Goal: Information Seeking & Learning: Learn about a topic

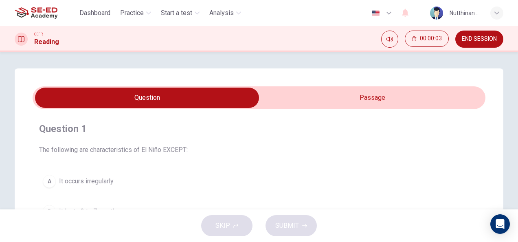
click at [364, 98] on input "checkbox" at bounding box center [147, 98] width 680 height 20
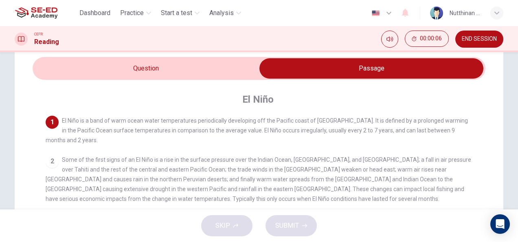
scroll to position [41, 0]
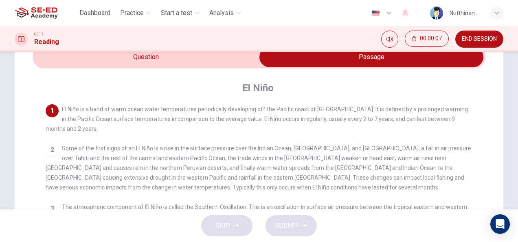
click at [148, 57] on input "checkbox" at bounding box center [372, 57] width 680 height 20
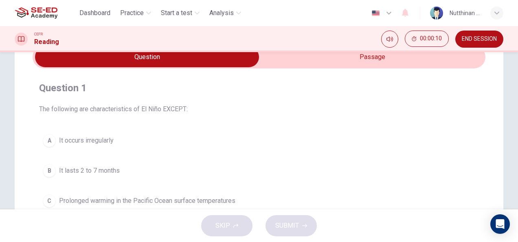
click at [356, 63] on input "checkbox" at bounding box center [147, 57] width 680 height 20
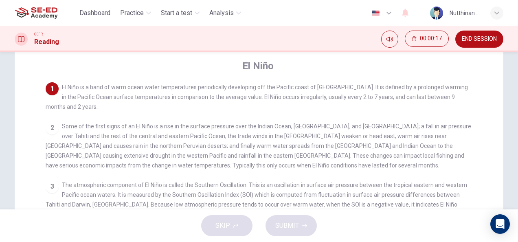
scroll to position [81, 0]
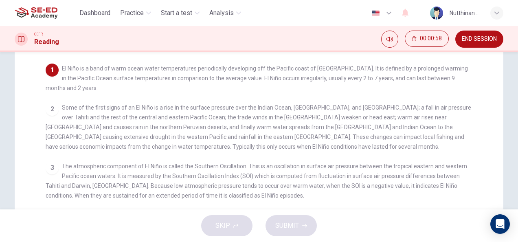
drag, startPoint x: 60, startPoint y: 69, endPoint x: 82, endPoint y: 99, distance: 37.3
click at [82, 99] on div "1 El Niño is a band of warm ocean water temperatures periodically developing of…" at bounding box center [265, 162] width 438 height 196
click at [384, 42] on button "Mute" at bounding box center [389, 39] width 17 height 17
click at [384, 42] on button "Unmute" at bounding box center [389, 39] width 17 height 17
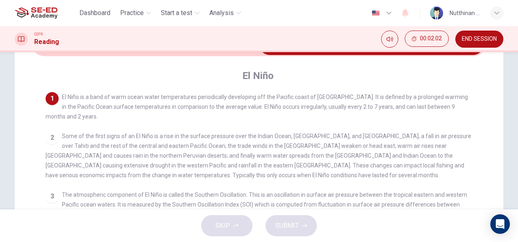
scroll to position [41, 0]
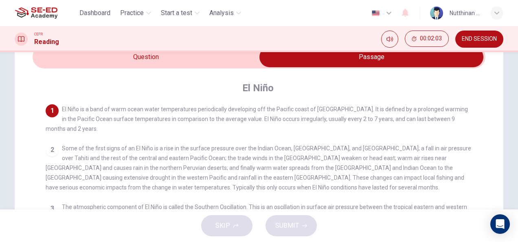
click at [221, 55] on input "checkbox" at bounding box center [372, 57] width 680 height 20
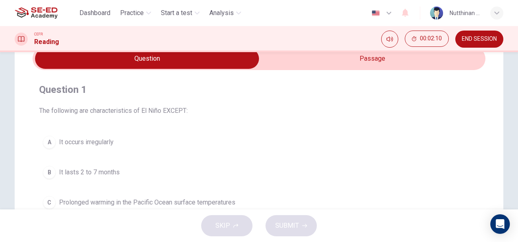
scroll to position [0, 0]
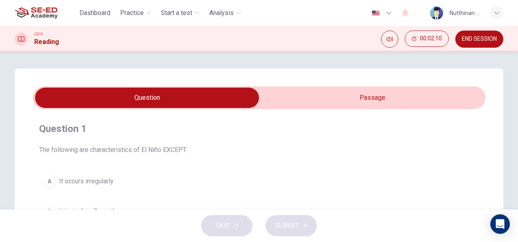
click at [345, 92] on input "checkbox" at bounding box center [147, 98] width 680 height 20
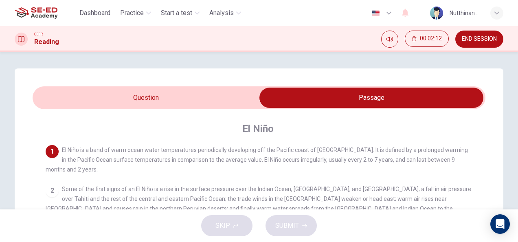
click at [236, 97] on input "checkbox" at bounding box center [372, 98] width 680 height 20
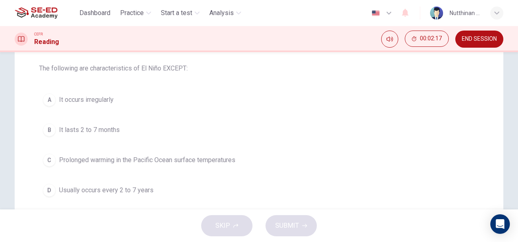
scroll to position [122, 0]
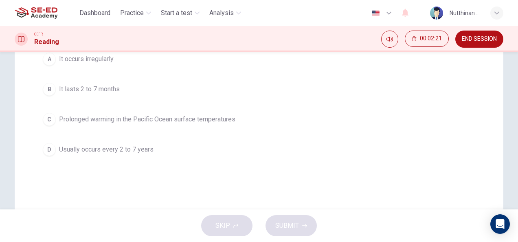
click at [85, 90] on span "It lasts 2 to 7 months" at bounding box center [89, 89] width 61 height 10
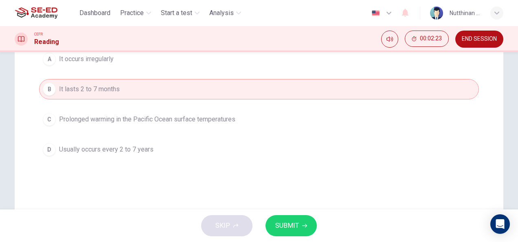
click at [286, 219] on button "SUBMIT" at bounding box center [291, 225] width 51 height 21
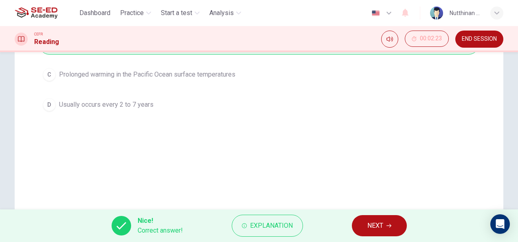
scroll to position [121, 0]
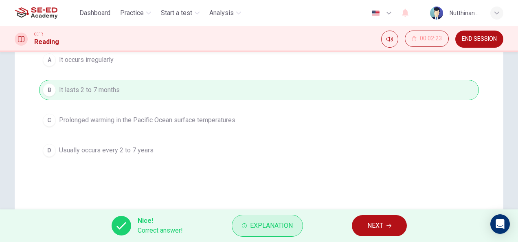
click at [270, 227] on span "Explanation" at bounding box center [271, 225] width 43 height 11
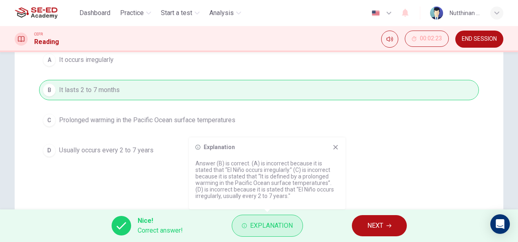
click at [271, 226] on span "Explanation" at bounding box center [271, 225] width 43 height 11
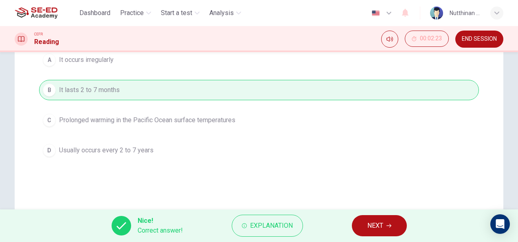
click at [368, 231] on span "NEXT" at bounding box center [376, 225] width 16 height 11
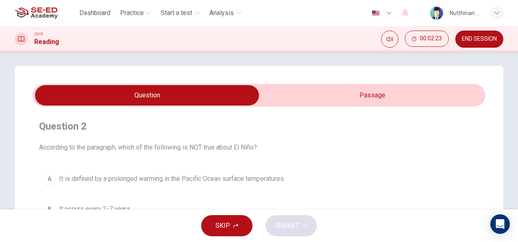
scroll to position [0, 0]
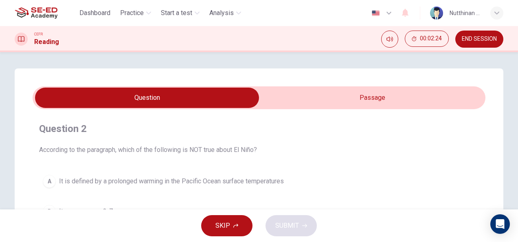
click at [348, 106] on input "checkbox" at bounding box center [147, 98] width 680 height 20
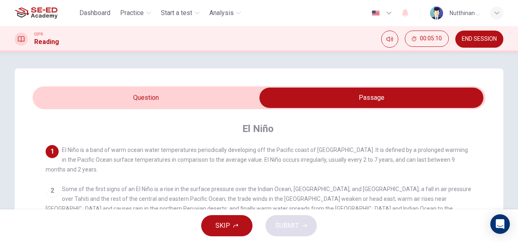
click at [119, 94] on input "checkbox" at bounding box center [372, 98] width 680 height 20
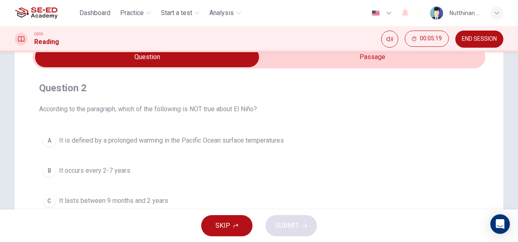
scroll to position [81, 0]
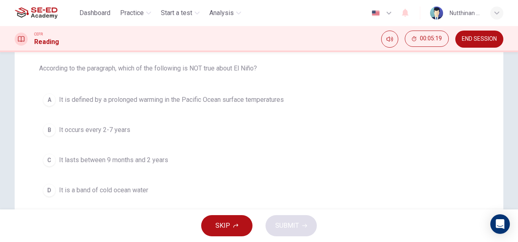
click at [100, 125] on span "It occurs every 2-7 years" at bounding box center [94, 130] width 71 height 10
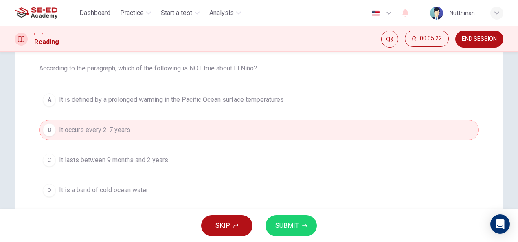
click at [130, 158] on span "It lasts between 9 months and 2 years" at bounding box center [113, 160] width 109 height 10
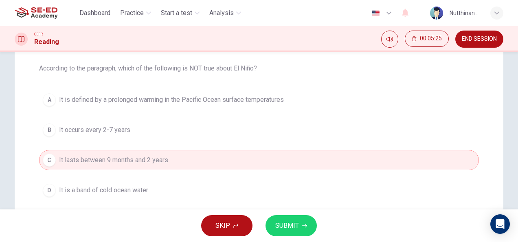
scroll to position [122, 0]
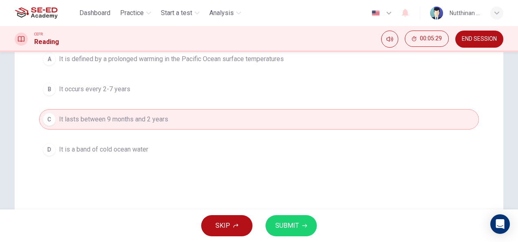
click at [118, 149] on span "It is a band of cold ocean water" at bounding box center [103, 150] width 89 height 10
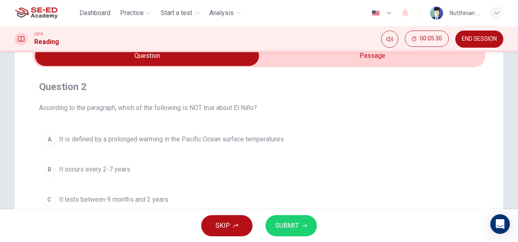
scroll to position [0, 0]
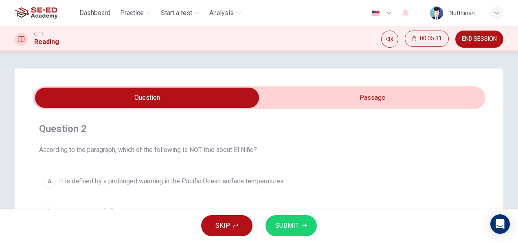
click at [293, 227] on span "SUBMIT" at bounding box center [287, 225] width 24 height 11
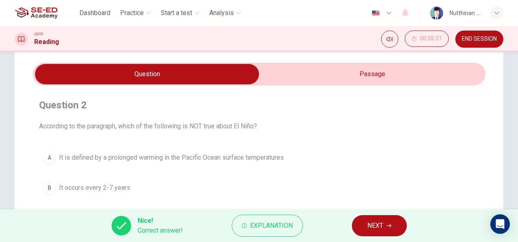
scroll to position [41, 0]
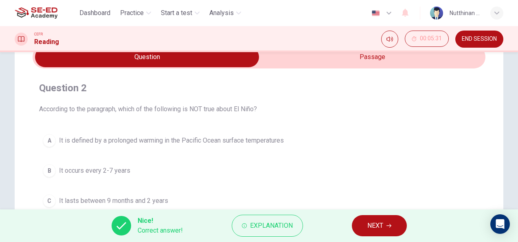
click at [373, 229] on span "NEXT" at bounding box center [376, 225] width 16 height 11
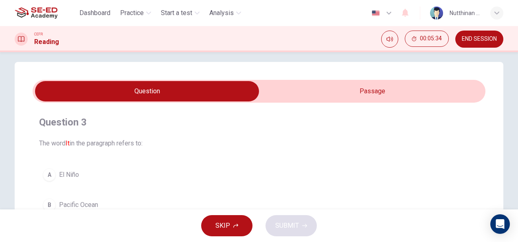
scroll to position [0, 0]
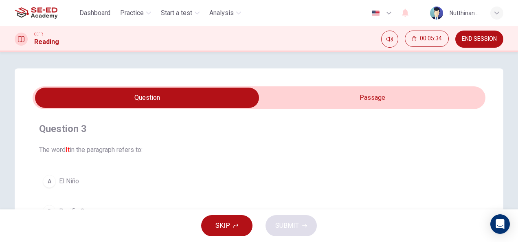
click at [311, 101] on input "checkbox" at bounding box center [147, 98] width 680 height 20
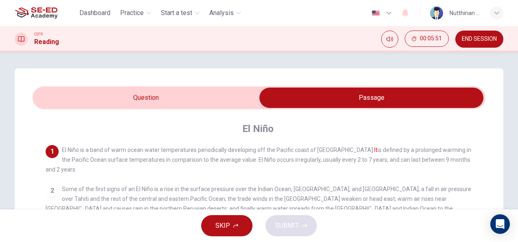
click at [125, 97] on input "checkbox" at bounding box center [372, 98] width 680 height 20
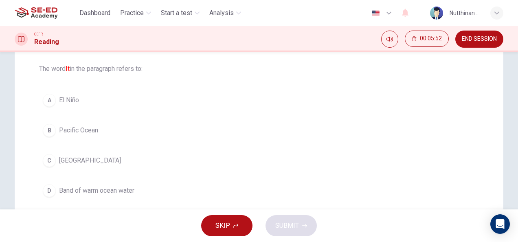
scroll to position [81, 0]
click at [55, 101] on button "A El Niño" at bounding box center [259, 100] width 440 height 20
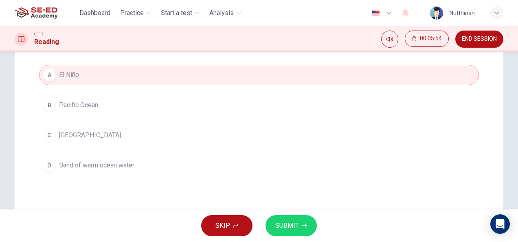
scroll to position [122, 0]
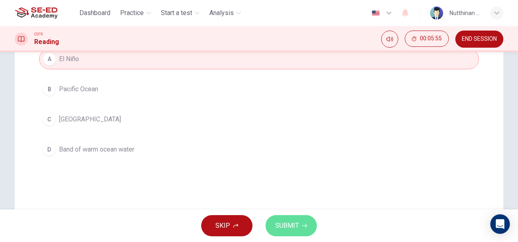
click at [302, 231] on button "SUBMIT" at bounding box center [291, 225] width 51 height 21
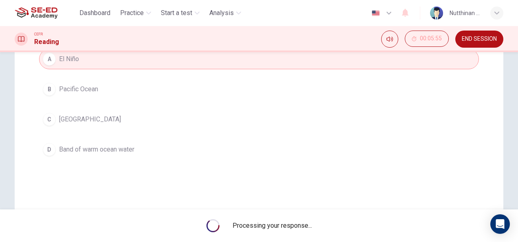
scroll to position [81, 0]
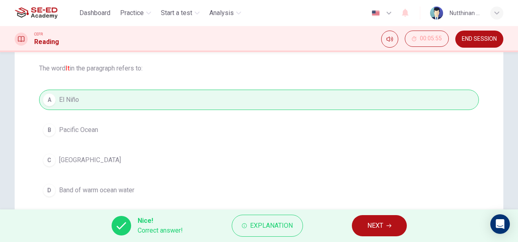
click at [386, 231] on button "NEXT" at bounding box center [379, 225] width 55 height 21
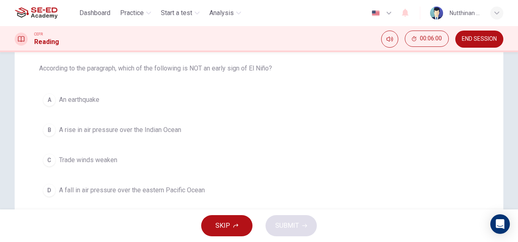
click at [73, 105] on button "A An earthquake" at bounding box center [259, 100] width 440 height 20
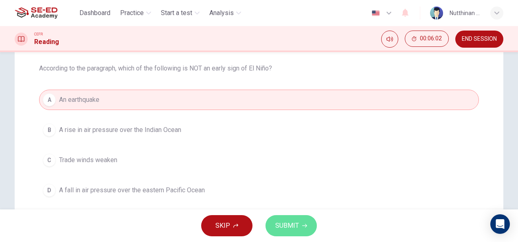
click at [279, 221] on span "SUBMIT" at bounding box center [287, 225] width 24 height 11
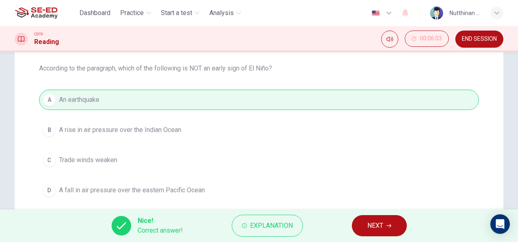
click at [398, 227] on button "NEXT" at bounding box center [379, 225] width 55 height 21
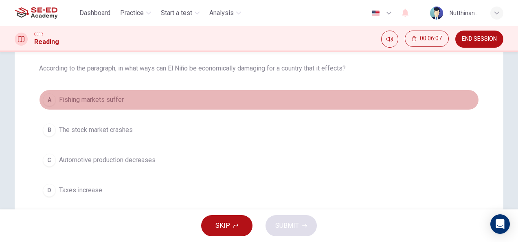
click at [148, 100] on button "A Fishing markets suffer" at bounding box center [259, 100] width 440 height 20
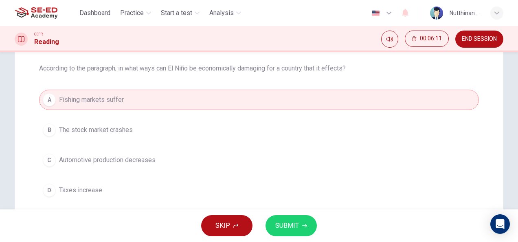
scroll to position [122, 0]
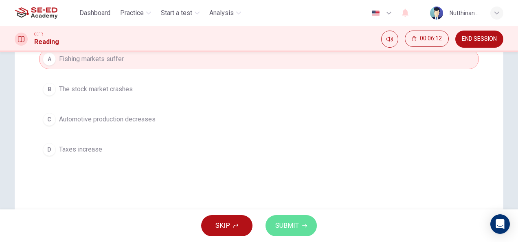
click at [290, 221] on span "SUBMIT" at bounding box center [287, 225] width 24 height 11
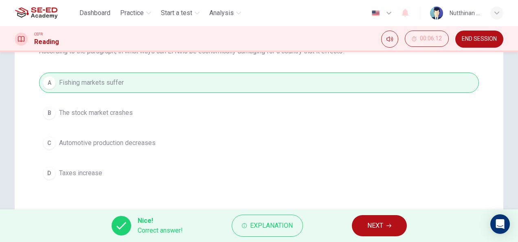
scroll to position [81, 0]
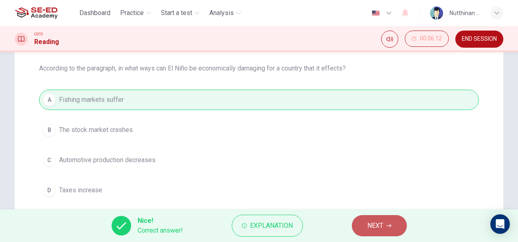
click at [361, 225] on button "NEXT" at bounding box center [379, 225] width 55 height 21
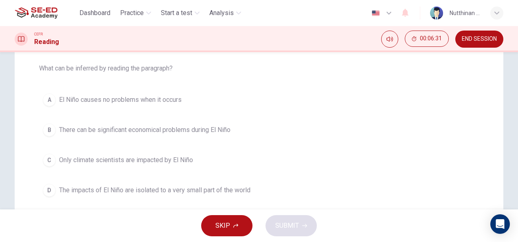
click at [176, 127] on span "There can be significant economical problems during El Niño" at bounding box center [145, 130] width 172 height 10
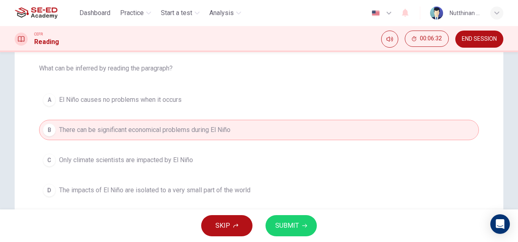
click at [293, 228] on span "SUBMIT" at bounding box center [287, 225] width 24 height 11
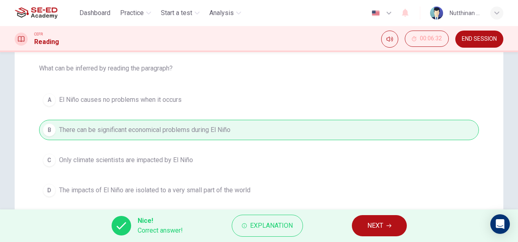
click at [365, 218] on button "NEXT" at bounding box center [379, 225] width 55 height 21
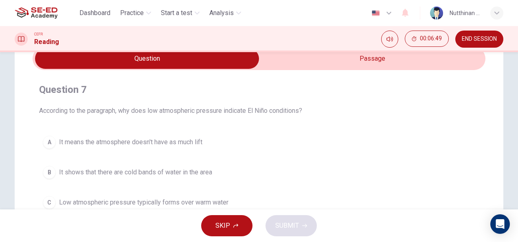
scroll to position [0, 0]
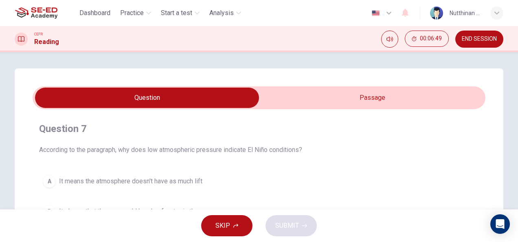
click at [363, 97] on input "checkbox" at bounding box center [147, 98] width 680 height 20
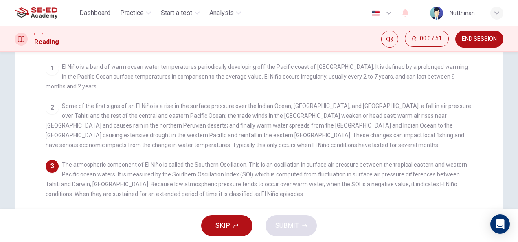
scroll to position [41, 0]
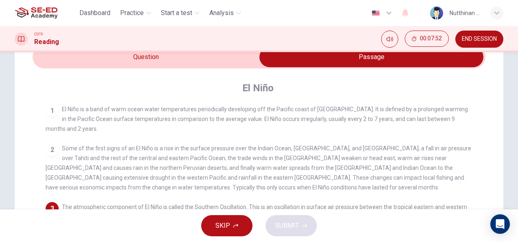
click at [210, 62] on input "checkbox" at bounding box center [372, 57] width 680 height 20
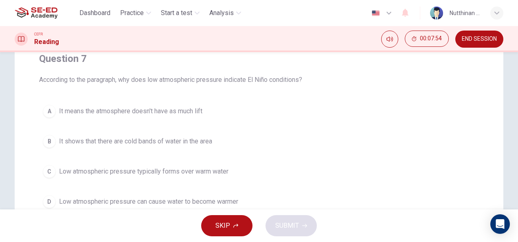
scroll to position [81, 0]
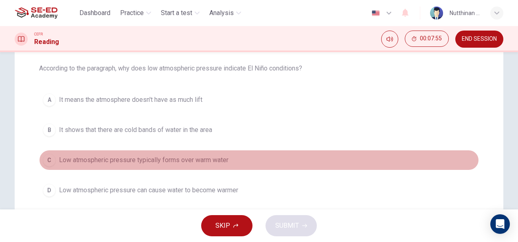
click at [202, 159] on span "Low atmospheric pressure typically forms over warm water" at bounding box center [144, 160] width 170 height 10
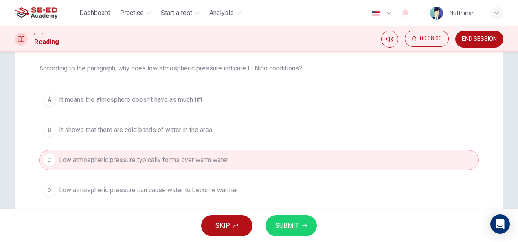
click at [205, 193] on span "Low atmospheric pressure can cause water to become warmer" at bounding box center [148, 190] width 179 height 10
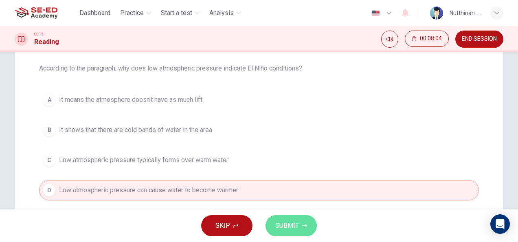
click at [284, 229] on span "SUBMIT" at bounding box center [287, 225] width 24 height 11
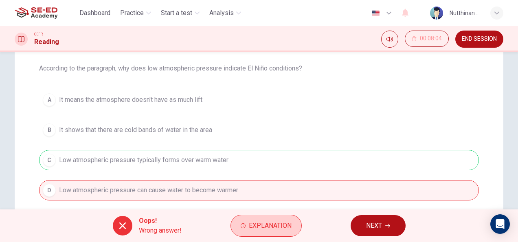
click at [259, 227] on span "Explanation" at bounding box center [270, 225] width 43 height 11
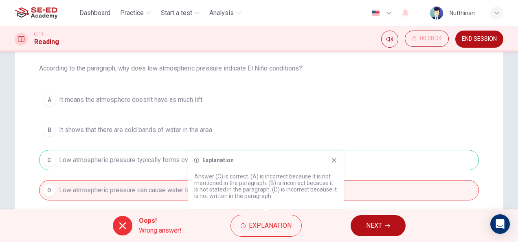
click at [335, 160] on icon at bounding box center [334, 160] width 7 height 7
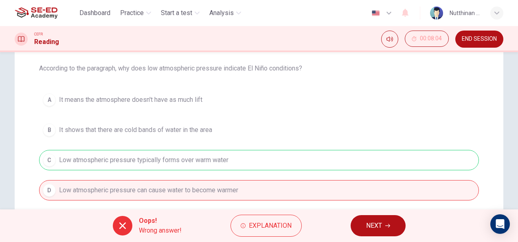
click at [200, 156] on div "A It means the atmosphere doesn't have as much lift B It shows that there are c…" at bounding box center [259, 145] width 440 height 111
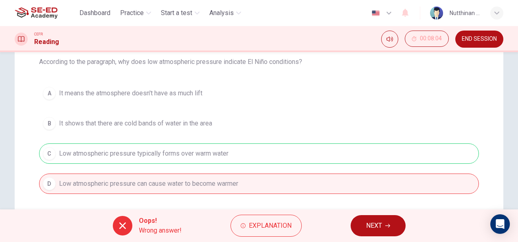
scroll to position [0, 0]
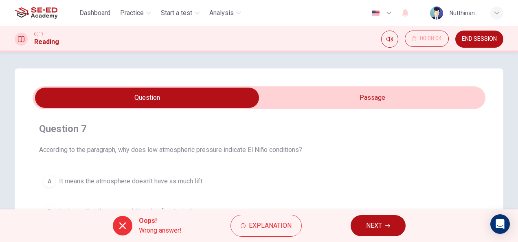
click at [336, 96] on input "checkbox" at bounding box center [147, 98] width 680 height 20
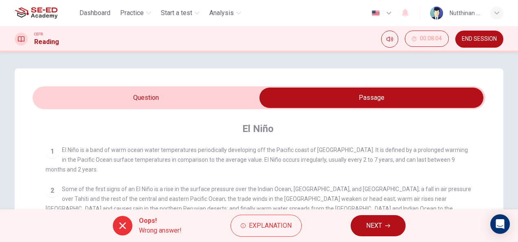
click at [228, 93] on input "checkbox" at bounding box center [372, 98] width 680 height 20
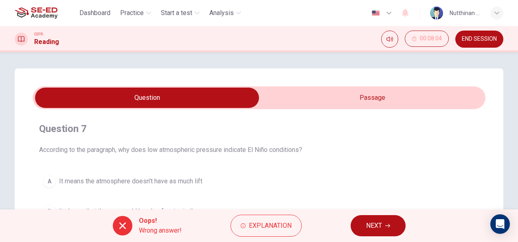
click at [308, 103] on input "checkbox" at bounding box center [147, 98] width 680 height 20
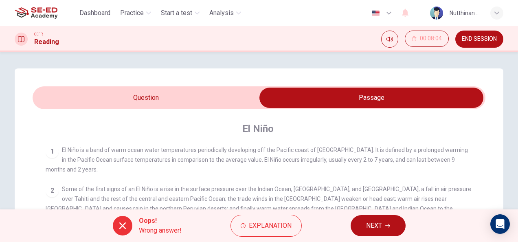
click at [161, 99] on input "checkbox" at bounding box center [372, 98] width 680 height 20
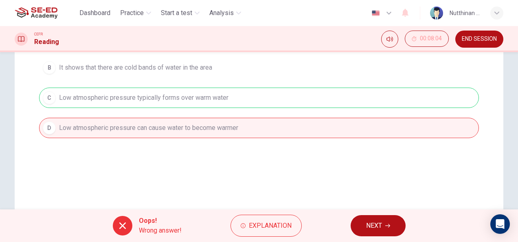
scroll to position [121, 0]
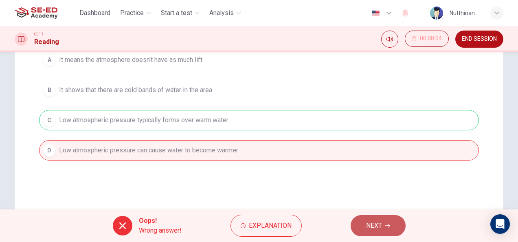
click at [391, 222] on button "NEXT" at bounding box center [378, 225] width 55 height 21
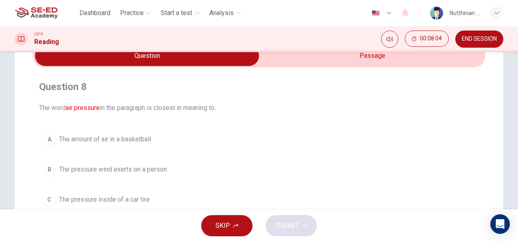
scroll to position [40, 0]
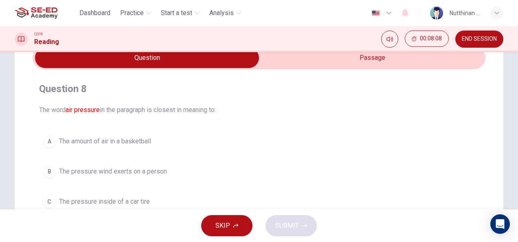
click at [141, 171] on span "The pressure wind exerts on a person" at bounding box center [113, 172] width 108 height 10
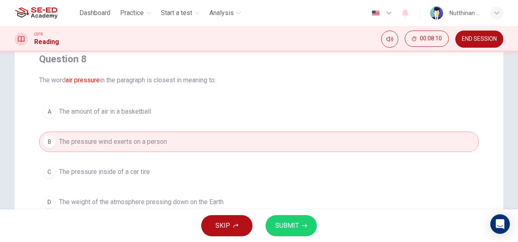
scroll to position [81, 0]
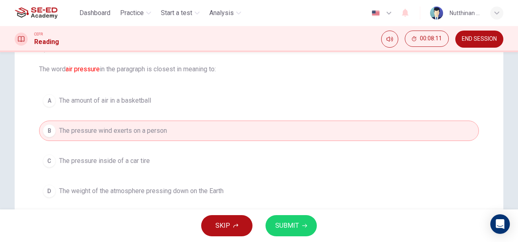
click at [158, 189] on span "The weight of the atmosphere pressing down on the Earth" at bounding box center [141, 191] width 165 height 10
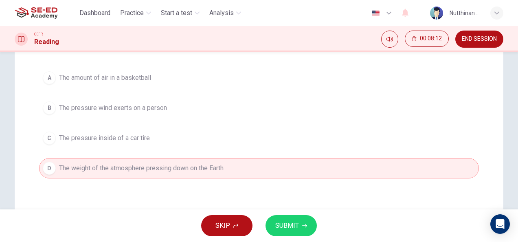
scroll to position [121, 0]
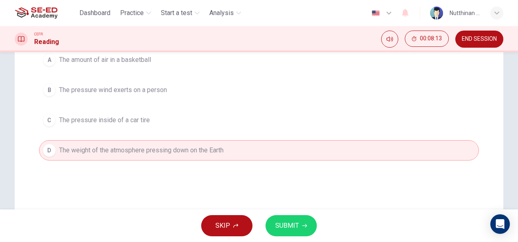
click at [292, 218] on button "SUBMIT" at bounding box center [291, 225] width 51 height 21
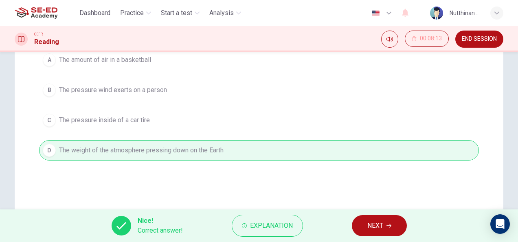
click at [391, 225] on icon "button" at bounding box center [389, 225] width 5 height 5
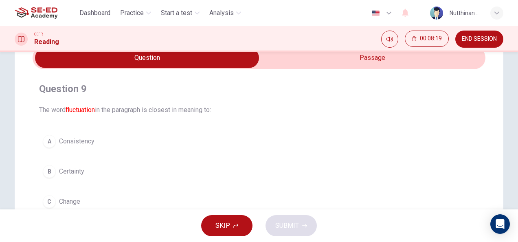
scroll to position [81, 0]
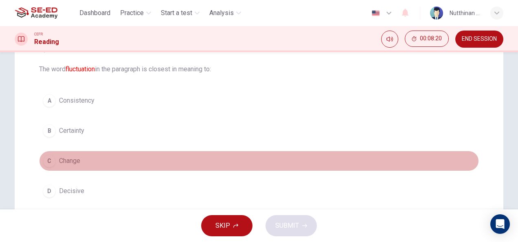
click at [99, 167] on button "C Change" at bounding box center [259, 161] width 440 height 20
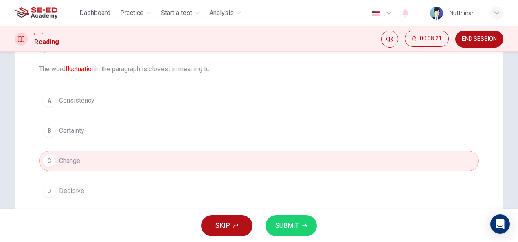
click at [296, 230] on span "SUBMIT" at bounding box center [287, 225] width 24 height 11
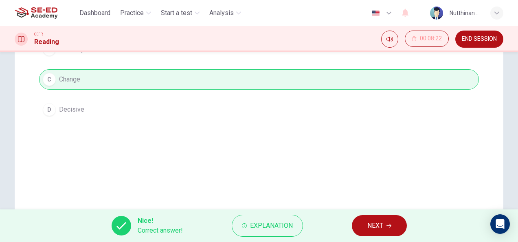
scroll to position [121, 0]
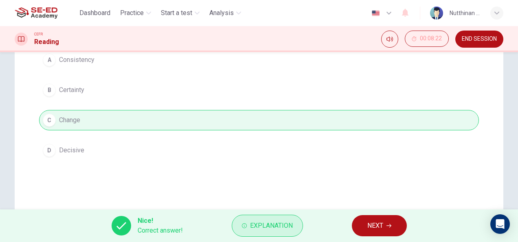
click at [278, 231] on button "Explanation" at bounding box center [267, 226] width 71 height 22
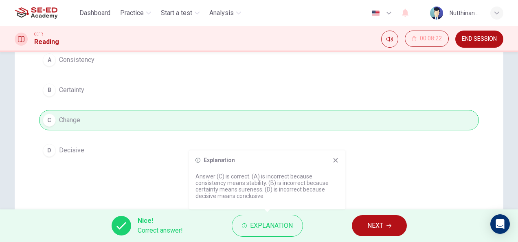
click at [337, 161] on icon at bounding box center [336, 160] width 7 height 7
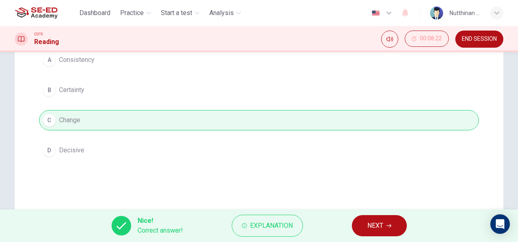
click at [373, 233] on button "NEXT" at bounding box center [379, 225] width 55 height 21
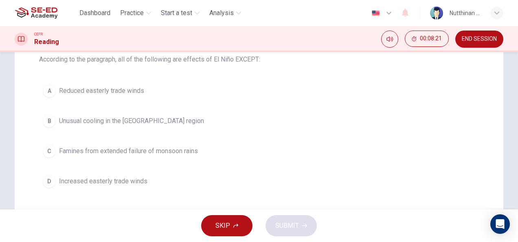
scroll to position [40, 0]
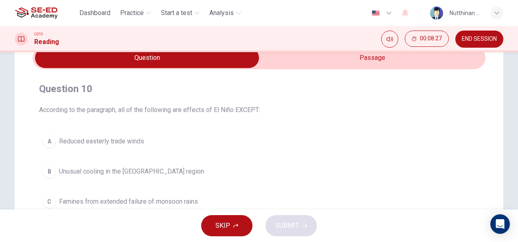
click at [306, 47] on div "CEFR Reading 00:08:27 END SESSION" at bounding box center [259, 39] width 515 height 17
click at [306, 56] on input "checkbox" at bounding box center [147, 58] width 680 height 20
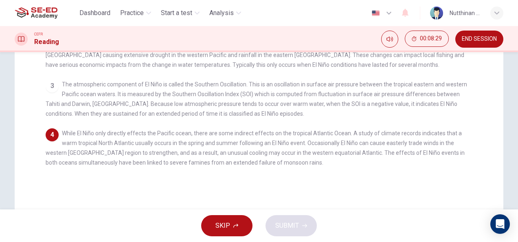
scroll to position [203, 0]
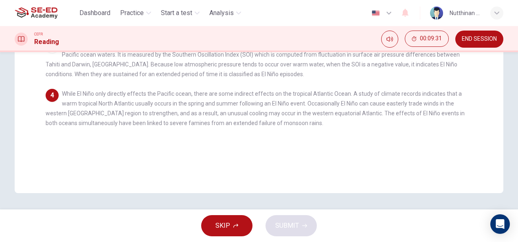
drag, startPoint x: 307, startPoint y: 127, endPoint x: 256, endPoint y: 126, distance: 50.9
click at [256, 126] on div "4 While El Niño only directly effects the Pacific ocean, there are some indirec…" at bounding box center [259, 108] width 427 height 39
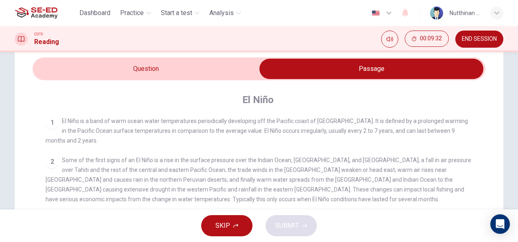
scroll to position [0, 0]
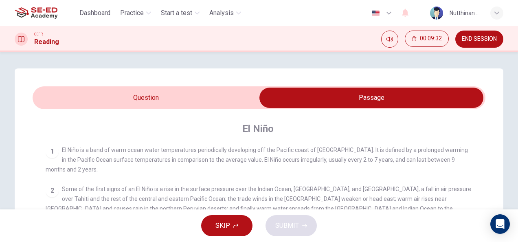
click at [178, 86] on span at bounding box center [259, 97] width 453 height 23
click at [183, 99] on input "checkbox" at bounding box center [372, 98] width 680 height 20
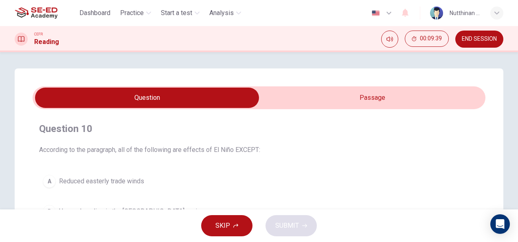
click at [375, 97] on input "checkbox" at bounding box center [147, 98] width 680 height 20
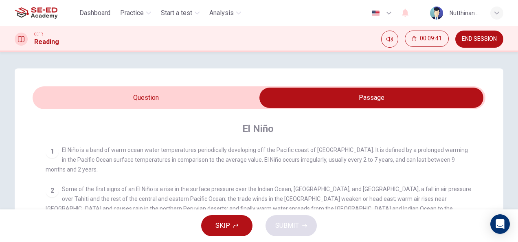
click at [170, 86] on span at bounding box center [259, 97] width 453 height 23
click at [183, 118] on div "El Niño 1 El Niño is a band of warm ocean water temperatures periodically devel…" at bounding box center [259, 231] width 453 height 244
click at [179, 103] on input "checkbox" at bounding box center [372, 98] width 680 height 20
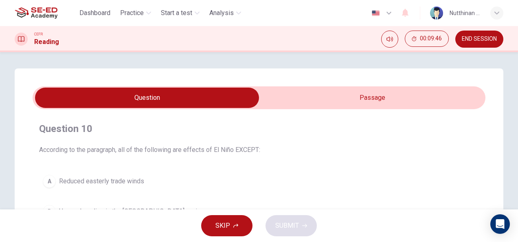
click at [313, 108] on input "checkbox" at bounding box center [147, 98] width 680 height 20
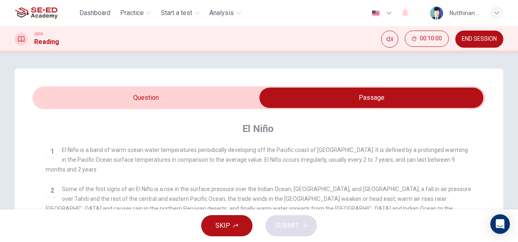
click at [234, 104] on input "checkbox" at bounding box center [372, 98] width 680 height 20
checkbox input "false"
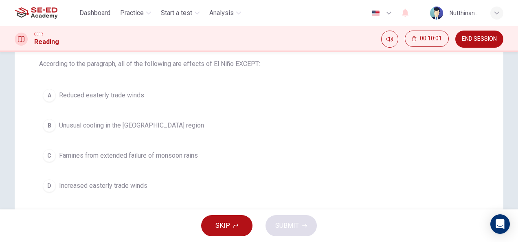
scroll to position [81, 0]
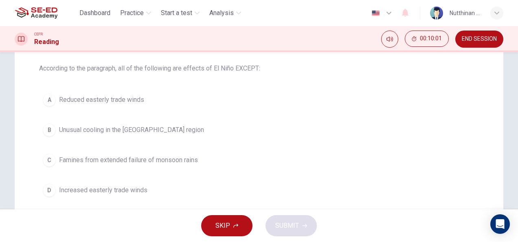
click at [181, 128] on span "Unusual cooling in the [GEOGRAPHIC_DATA] region" at bounding box center [131, 130] width 145 height 10
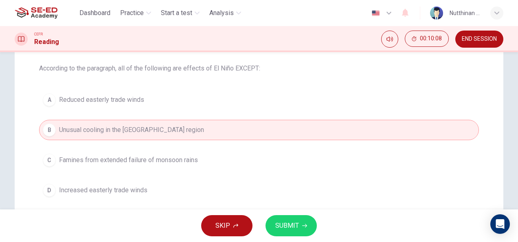
click at [295, 226] on span "SUBMIT" at bounding box center [287, 225] width 24 height 11
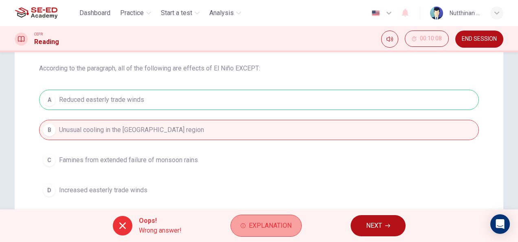
click at [275, 217] on button "Explanation" at bounding box center [266, 226] width 71 height 22
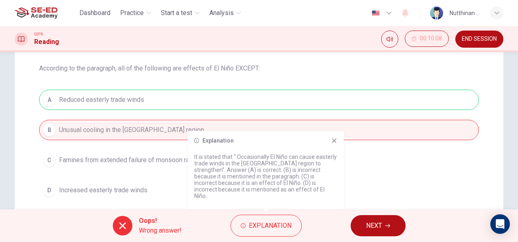
click at [390, 226] on button "NEXT" at bounding box center [378, 225] width 55 height 21
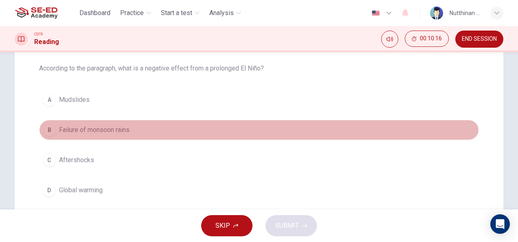
click at [47, 130] on div "B" at bounding box center [49, 129] width 13 height 13
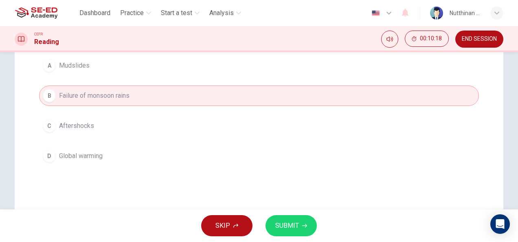
scroll to position [122, 0]
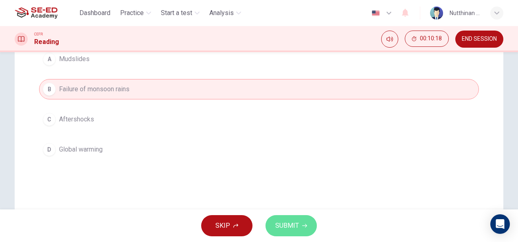
click at [309, 228] on button "SUBMIT" at bounding box center [291, 225] width 51 height 21
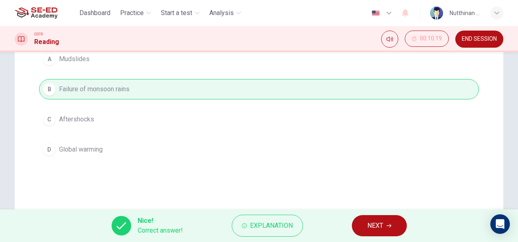
scroll to position [81, 0]
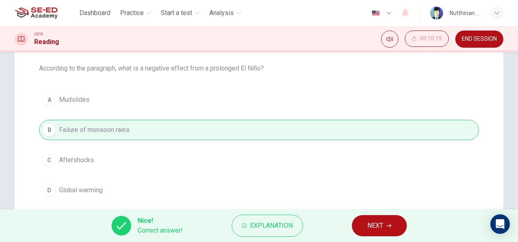
click at [385, 229] on button "NEXT" at bounding box center [379, 225] width 55 height 21
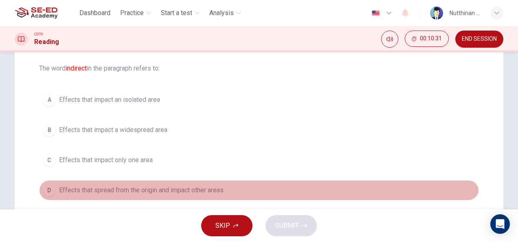
click at [105, 189] on span "Effects that spread from the origin and impact other areas" at bounding box center [141, 190] width 165 height 10
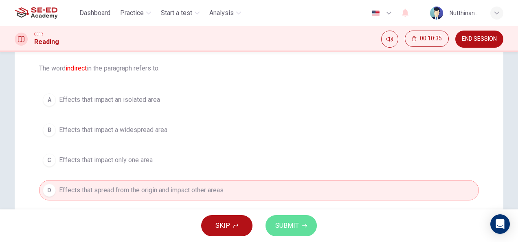
click at [304, 227] on icon "button" at bounding box center [304, 225] width 5 height 5
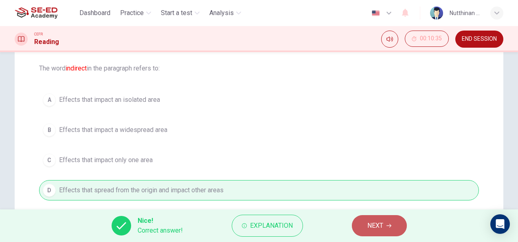
click at [361, 224] on button "NEXT" at bounding box center [379, 225] width 55 height 21
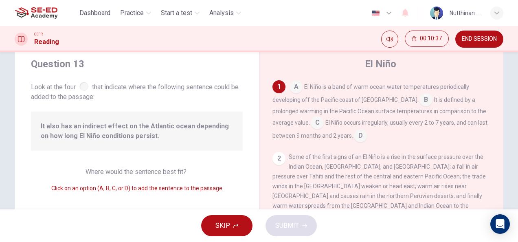
scroll to position [41, 0]
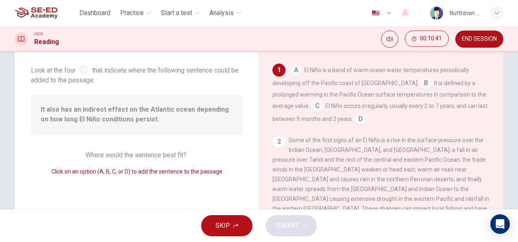
click at [300, 73] on input at bounding box center [296, 70] width 13 height 13
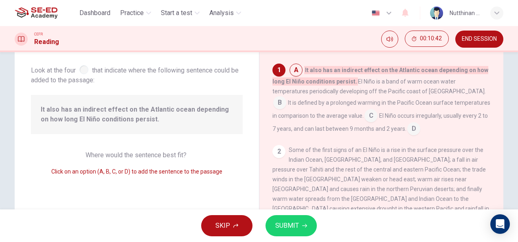
click at [273, 66] on div "1" at bounding box center [279, 70] width 13 height 13
click at [365, 117] on input at bounding box center [371, 116] width 13 height 13
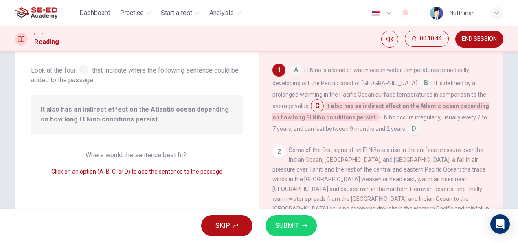
click at [293, 75] on input at bounding box center [296, 70] width 13 height 13
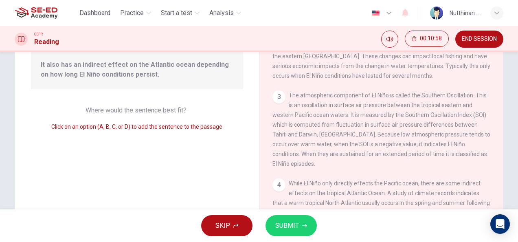
scroll to position [122, 0]
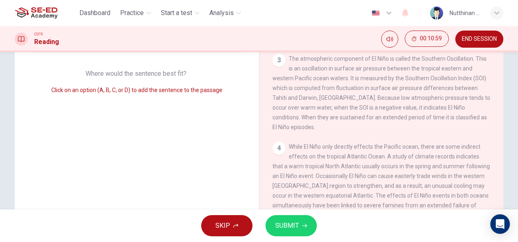
click at [278, 142] on div "4" at bounding box center [279, 148] width 13 height 13
click at [282, 142] on div "4" at bounding box center [279, 148] width 13 height 13
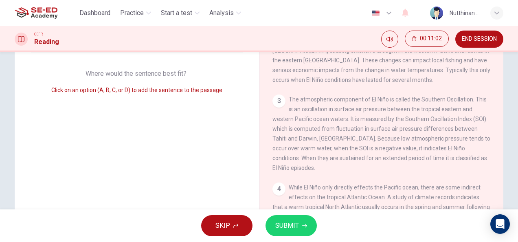
click at [277, 183] on div "4" at bounding box center [279, 189] width 13 height 13
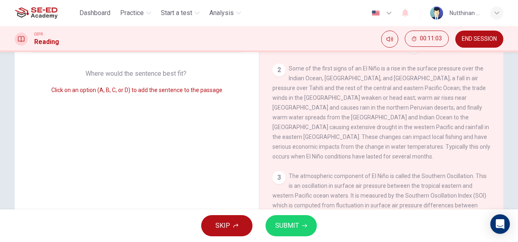
scroll to position [0, 0]
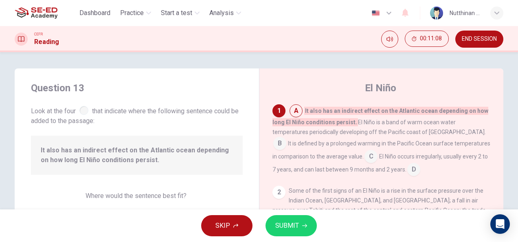
click at [292, 111] on input at bounding box center [296, 111] width 13 height 13
click at [277, 109] on div "1" at bounding box center [279, 110] width 13 height 13
click at [365, 155] on input at bounding box center [371, 157] width 13 height 13
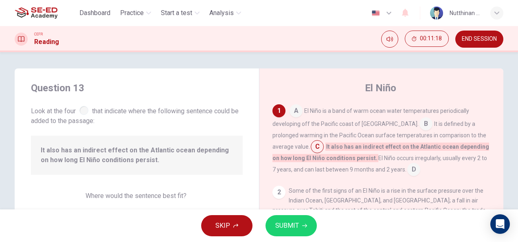
click at [307, 144] on span "It also has an indirect effect on the Atlantic ocean depending on how long El N…" at bounding box center [381, 153] width 217 height 20
click at [407, 168] on input at bounding box center [413, 170] width 13 height 13
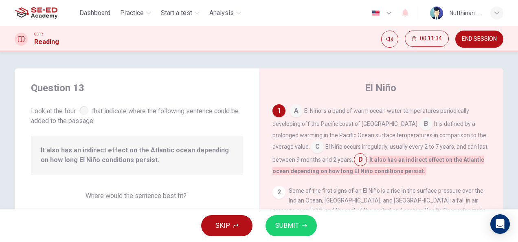
scroll to position [41, 0]
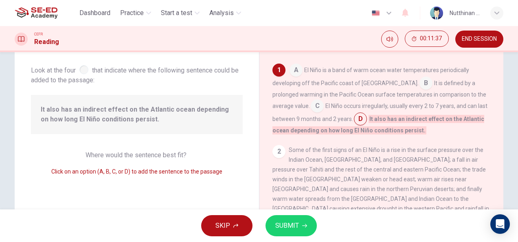
click at [296, 226] on span "SUBMIT" at bounding box center [287, 225] width 24 height 11
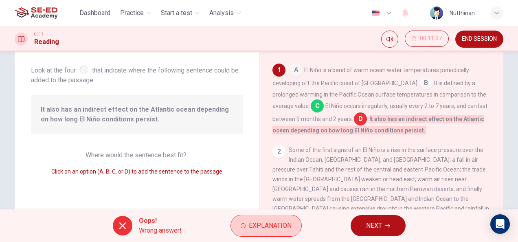
click at [287, 220] on span "Explanation" at bounding box center [270, 225] width 43 height 11
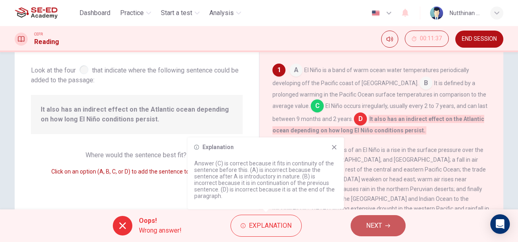
click at [399, 232] on button "NEXT" at bounding box center [378, 225] width 55 height 21
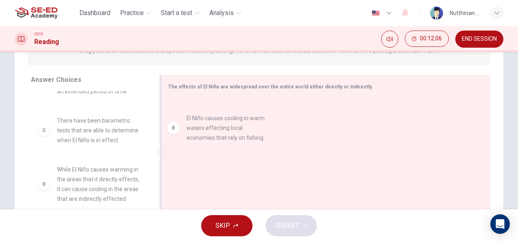
drag, startPoint x: 84, startPoint y: 131, endPoint x: 218, endPoint y: 129, distance: 134.1
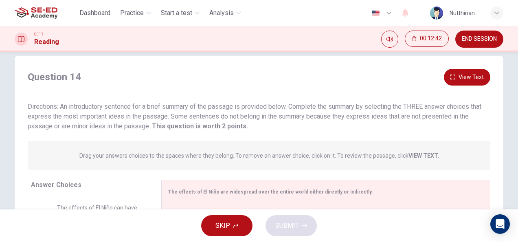
scroll to position [0, 0]
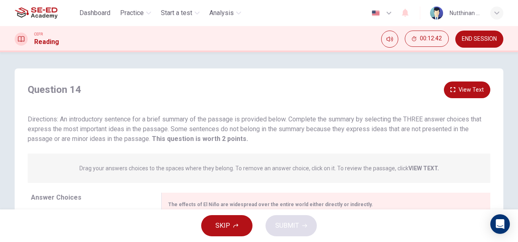
click at [457, 91] on button "View Text" at bounding box center [467, 89] width 46 height 17
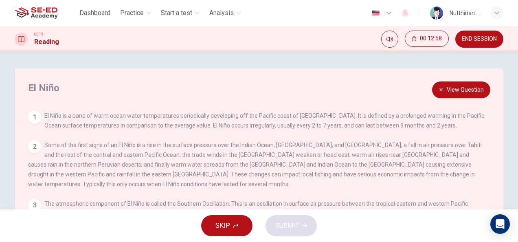
click at [467, 85] on button "View Question" at bounding box center [461, 89] width 58 height 17
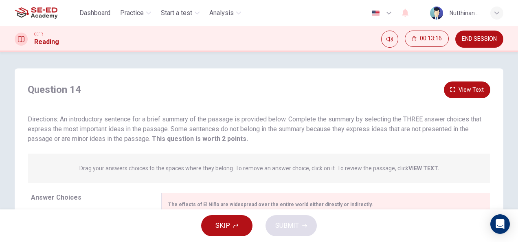
click at [463, 91] on button "View Text" at bounding box center [467, 89] width 46 height 17
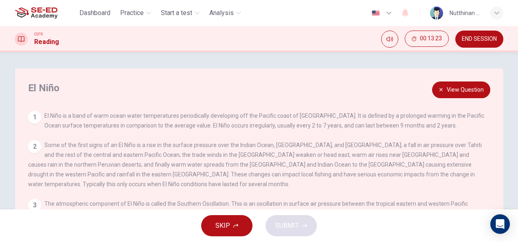
click at [440, 88] on icon "button" at bounding box center [441, 89] width 5 height 5
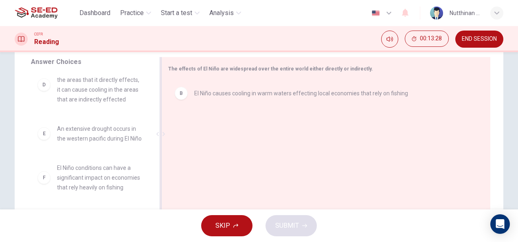
scroll to position [118, 0]
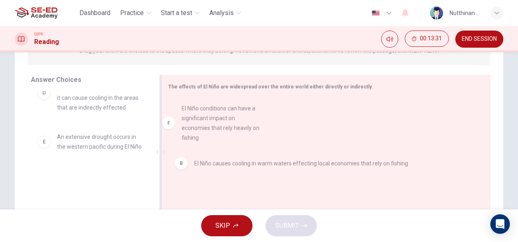
drag, startPoint x: 118, startPoint y: 186, endPoint x: 231, endPoint y: 121, distance: 130.7
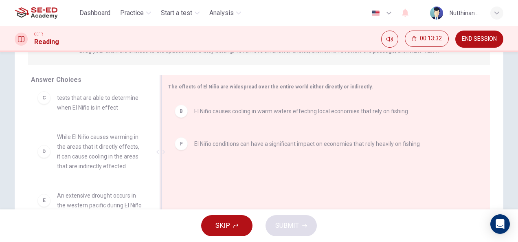
scroll to position [93, 0]
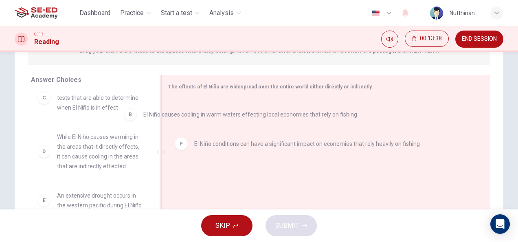
drag, startPoint x: 317, startPoint y: 119, endPoint x: 256, endPoint y: 123, distance: 61.3
click at [279, 117] on div "F El Niño conditions can have a significant impact on economies that rely heavi…" at bounding box center [322, 152] width 309 height 109
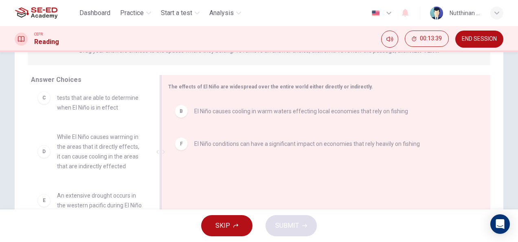
click at [279, 117] on div "B El Niño causes cooling in warm waters effecting local economies that rely on …" at bounding box center [323, 111] width 296 height 13
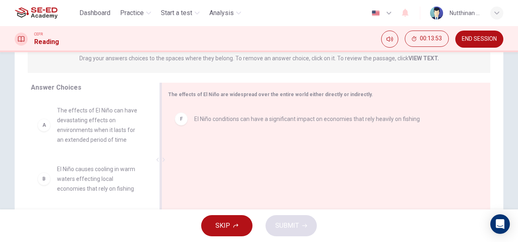
scroll to position [122, 0]
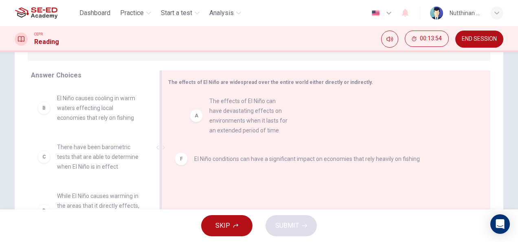
drag, startPoint x: 109, startPoint y: 112, endPoint x: 268, endPoint y: 115, distance: 158.9
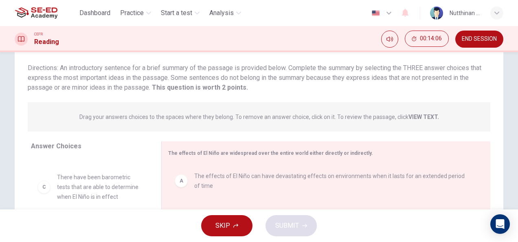
scroll to position [0, 0]
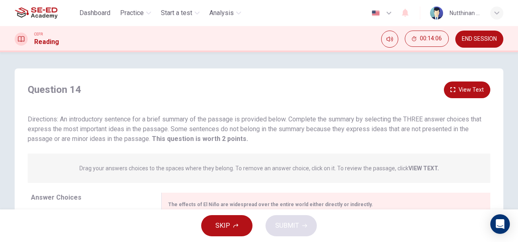
click at [468, 91] on button "View Text" at bounding box center [467, 89] width 46 height 17
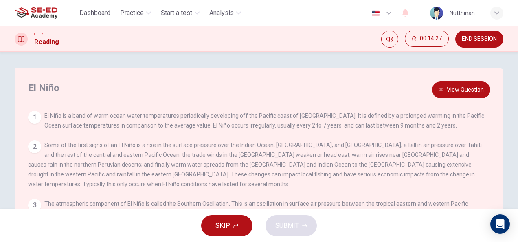
click at [478, 87] on button "View Question" at bounding box center [461, 89] width 58 height 17
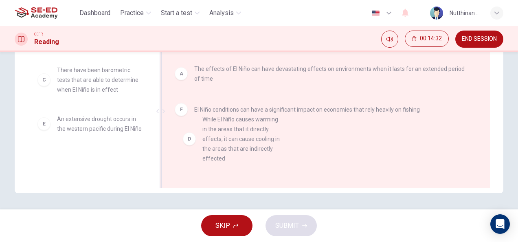
scroll to position [2, 0]
drag, startPoint x: 111, startPoint y: 139, endPoint x: 262, endPoint y: 140, distance: 150.8
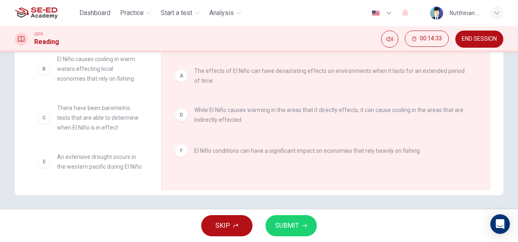
scroll to position [159, 0]
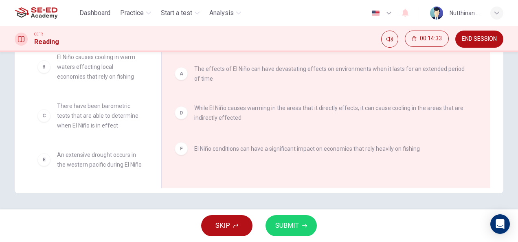
click at [294, 224] on span "SUBMIT" at bounding box center [287, 225] width 24 height 11
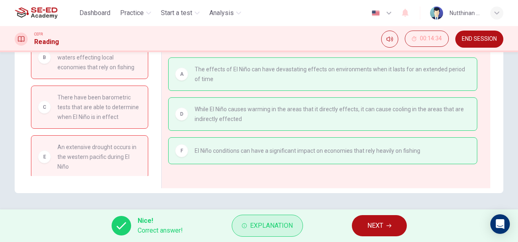
click at [286, 223] on span "Explanation" at bounding box center [271, 225] width 43 height 11
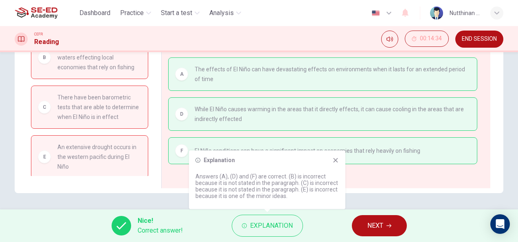
click at [337, 160] on icon at bounding box center [336, 160] width 7 height 7
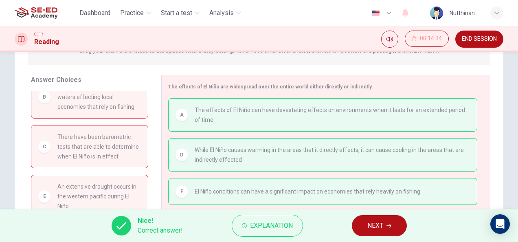
scroll to position [16, 0]
click at [391, 224] on icon "button" at bounding box center [389, 225] width 5 height 5
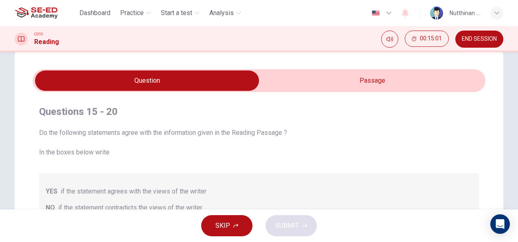
scroll to position [0, 0]
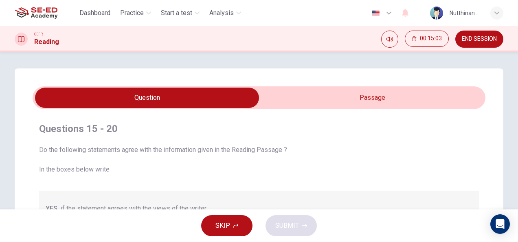
click at [317, 106] on input "checkbox" at bounding box center [147, 98] width 680 height 20
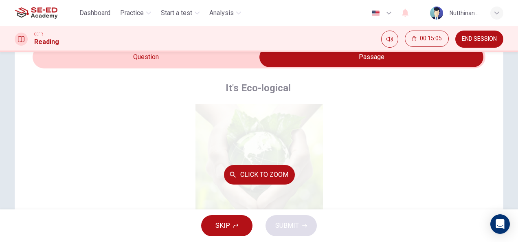
scroll to position [41, 0]
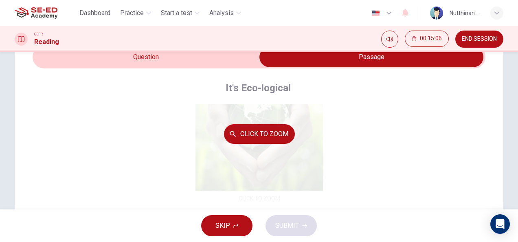
click at [264, 138] on button "Click to Zoom" at bounding box center [259, 134] width 71 height 20
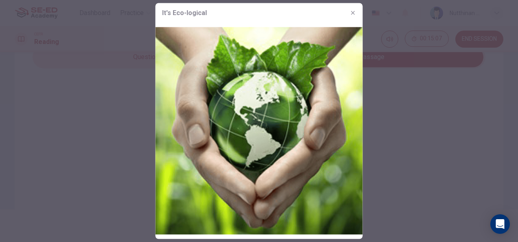
click at [407, 156] on div at bounding box center [259, 121] width 518 height 242
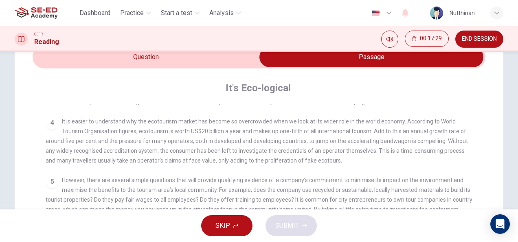
scroll to position [235, 0]
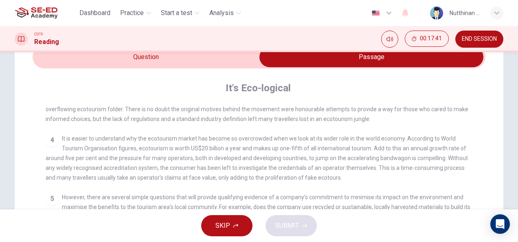
click at [174, 62] on input "checkbox" at bounding box center [372, 57] width 680 height 20
checkbox input "false"
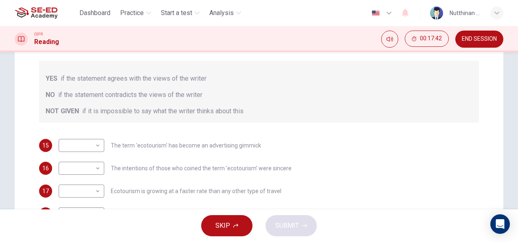
scroll to position [163, 0]
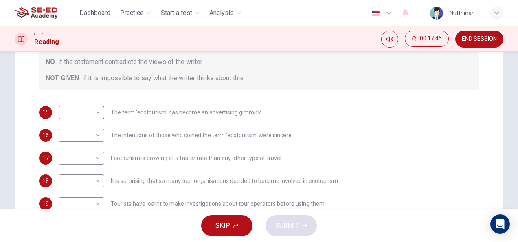
click at [92, 115] on body "This site uses cookies, as explained in our Privacy Policy . If you agree to th…" at bounding box center [259, 121] width 518 height 242
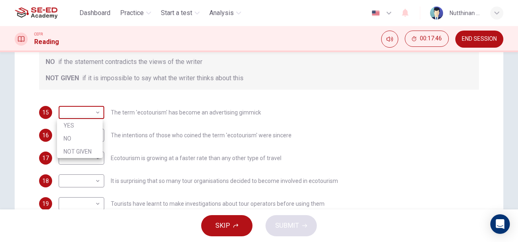
click at [92, 115] on div at bounding box center [259, 121] width 518 height 242
click at [95, 110] on body "This site uses cookies, as explained in our Privacy Policy . If you agree to th…" at bounding box center [259, 121] width 518 height 242
click at [90, 127] on li "YES" at bounding box center [80, 125] width 46 height 13
type input "YES"
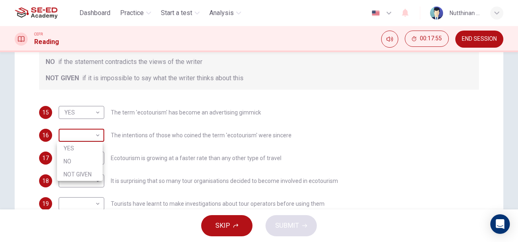
click at [69, 134] on body "This site uses cookies, as explained in our Privacy Policy . If you agree to th…" at bounding box center [259, 121] width 518 height 242
click at [78, 158] on li "NO" at bounding box center [80, 161] width 46 height 13
type input "NO"
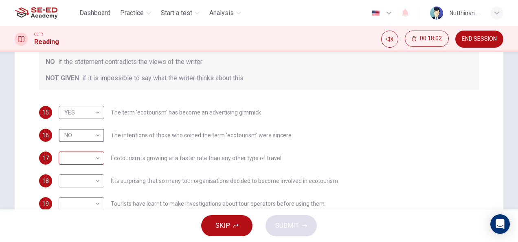
click at [76, 152] on body "This site uses cookies, as explained in our Privacy Policy . If you agree to th…" at bounding box center [259, 121] width 518 height 242
click at [80, 173] on li "YES" at bounding box center [80, 171] width 46 height 13
type input "YES"
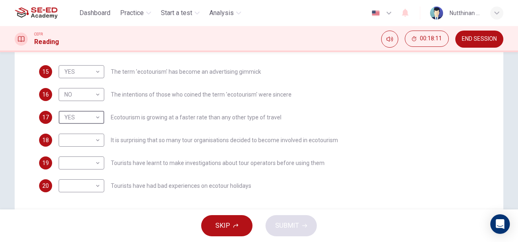
scroll to position [0, 0]
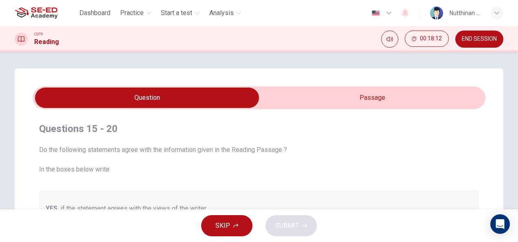
click at [366, 95] on input "checkbox" at bounding box center [147, 98] width 680 height 20
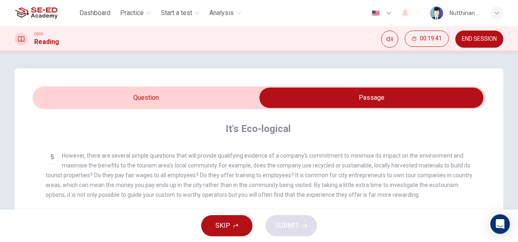
scroll to position [305, 0]
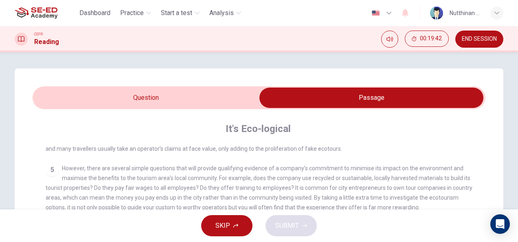
click at [132, 92] on input "checkbox" at bounding box center [372, 98] width 680 height 20
checkbox input "false"
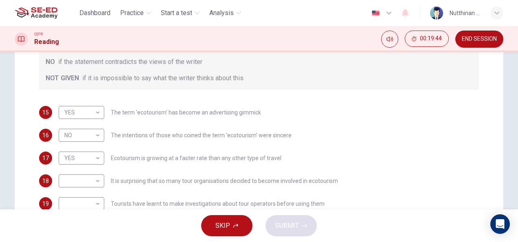
scroll to position [204, 0]
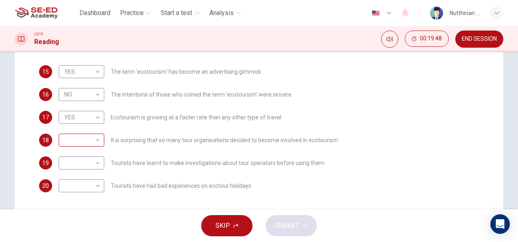
click at [91, 141] on body "This site uses cookies, as explained in our Privacy Policy . If you agree to th…" at bounding box center [259, 121] width 518 height 242
click at [90, 173] on li "NOT GIVEN" at bounding box center [80, 179] width 46 height 13
type input "NOT GIVEN"
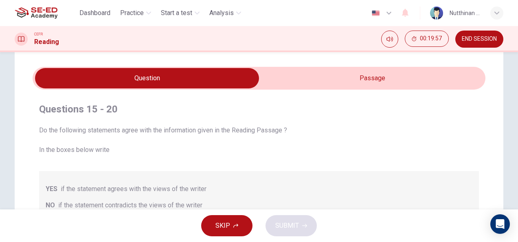
scroll to position [0, 0]
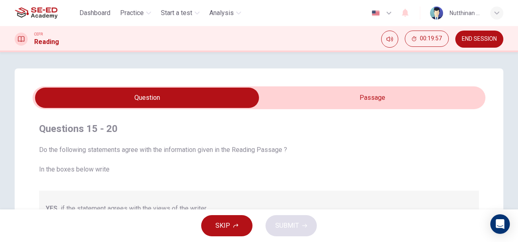
click at [321, 92] on input "checkbox" at bounding box center [147, 98] width 680 height 20
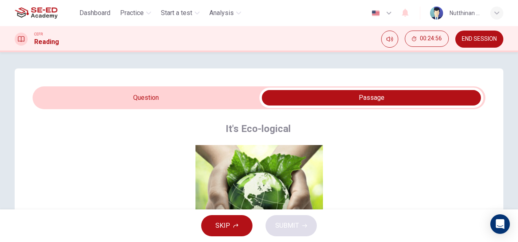
click at [220, 103] on input "checkbox" at bounding box center [372, 98] width 680 height 20
checkbox input "false"
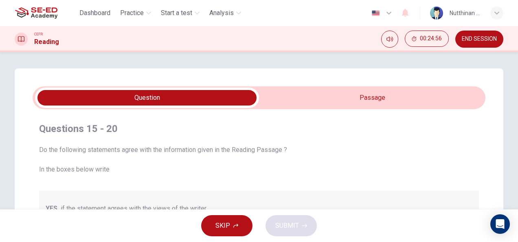
scroll to position [234, 0]
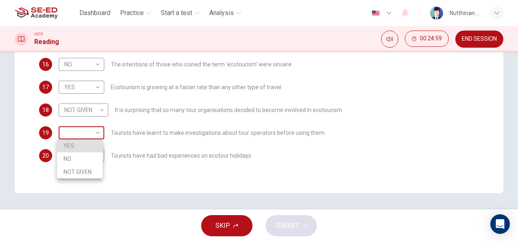
click at [82, 138] on body "This site uses cookies, as explained in our Privacy Policy . If you agree to th…" at bounding box center [259, 121] width 518 height 242
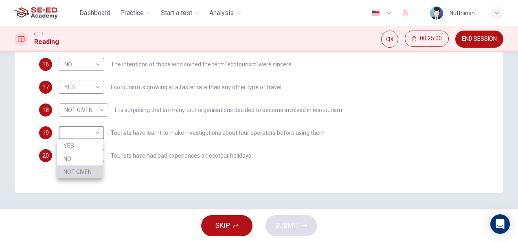
click at [88, 174] on li "NOT GIVEN" at bounding box center [80, 171] width 46 height 13
type input "NOT GIVEN"
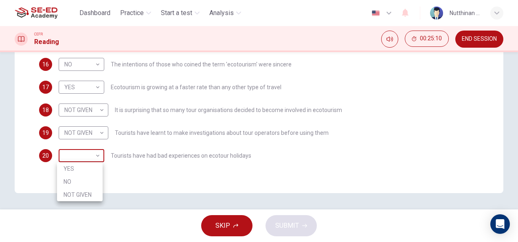
click at [96, 158] on body "This site uses cookies, as explained in our Privacy Policy . If you agree to th…" at bounding box center [259, 121] width 518 height 242
click at [89, 196] on li "NOT GIVEN" at bounding box center [80, 194] width 46 height 13
type input "NOT GIVEN"
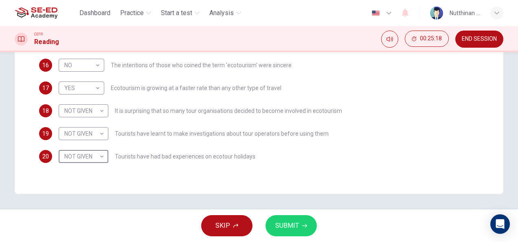
scroll to position [233, 0]
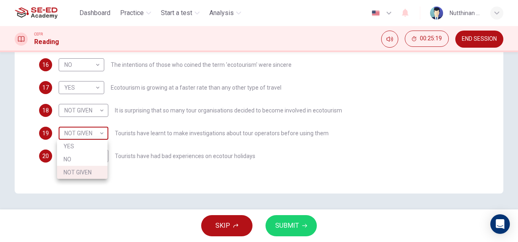
click at [93, 135] on body "This site uses cookies, as explained in our Privacy Policy . If you agree to th…" at bounding box center [259, 121] width 518 height 242
click at [78, 162] on li "NO" at bounding box center [82, 159] width 51 height 13
type input "NO"
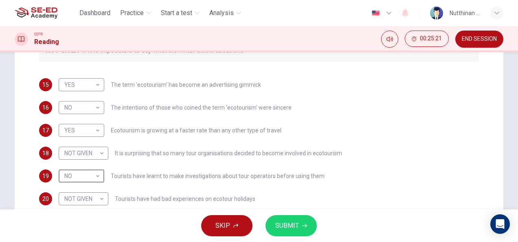
scroll to position [188, 0]
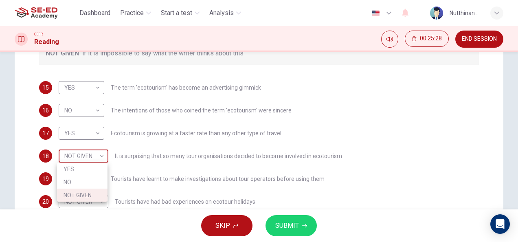
click at [82, 155] on body "This site uses cookies, as explained in our Privacy Policy . If you agree to th…" at bounding box center [259, 121] width 518 height 242
click at [86, 168] on li "YES" at bounding box center [82, 169] width 51 height 13
type input "YES"
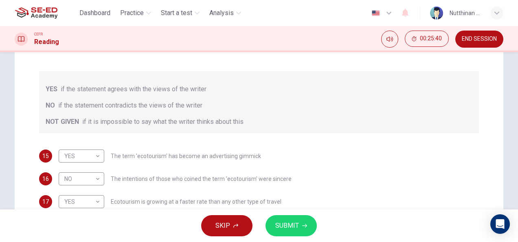
scroll to position [234, 0]
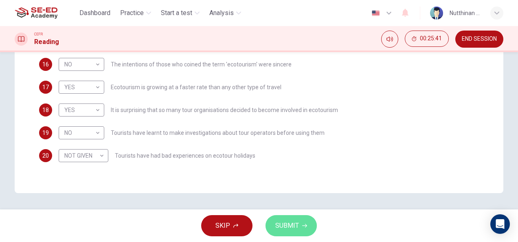
click at [294, 220] on span "SUBMIT" at bounding box center [287, 225] width 24 height 11
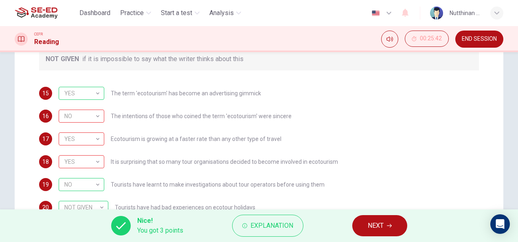
scroll to position [194, 0]
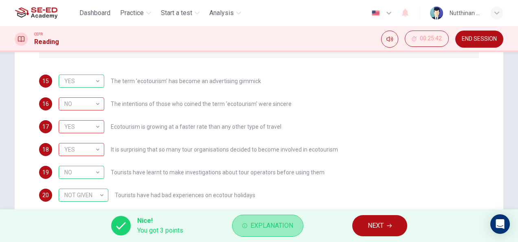
click at [270, 218] on button "Explanation" at bounding box center [267, 226] width 71 height 22
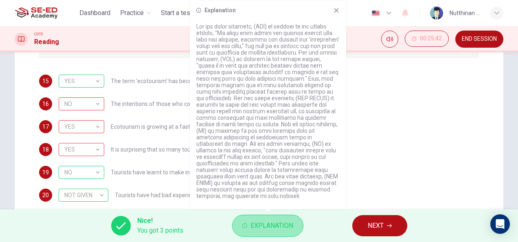
click at [264, 215] on button "Explanation" at bounding box center [267, 226] width 71 height 22
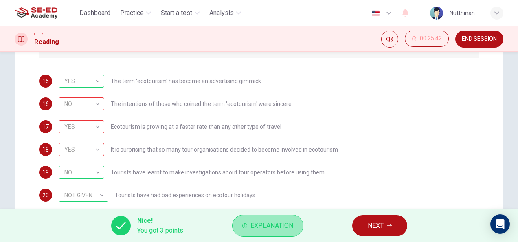
click at [264, 215] on button "Explanation" at bounding box center [267, 226] width 71 height 22
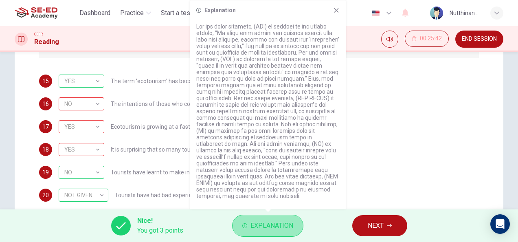
click at [264, 215] on button "Explanation" at bounding box center [267, 226] width 71 height 22
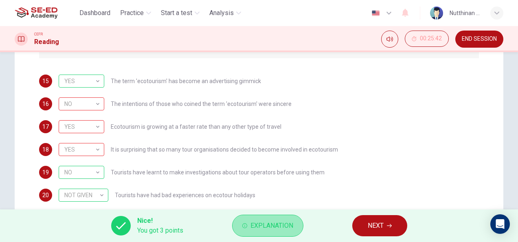
click at [264, 215] on button "Explanation" at bounding box center [267, 226] width 71 height 22
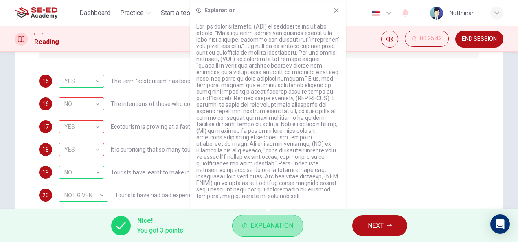
click at [264, 215] on button "Explanation" at bounding box center [267, 226] width 71 height 22
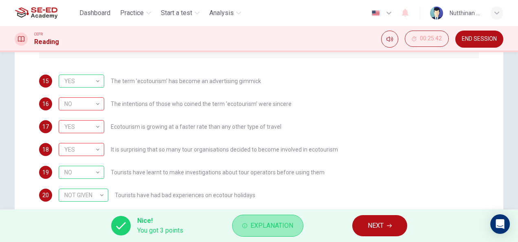
click at [264, 215] on button "Explanation" at bounding box center [267, 226] width 71 height 22
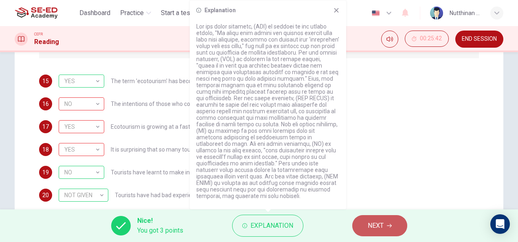
click at [373, 220] on span "NEXT" at bounding box center [376, 225] width 16 height 11
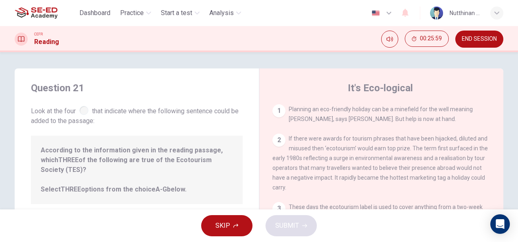
scroll to position [0, 0]
click at [278, 107] on div "1" at bounding box center [279, 110] width 13 height 13
click at [274, 112] on div "1" at bounding box center [279, 110] width 13 height 13
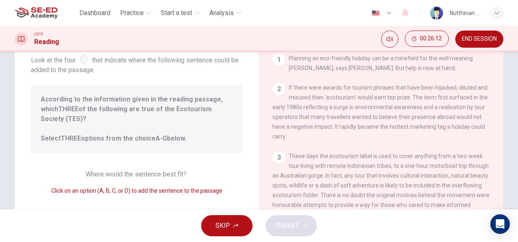
scroll to position [51, 0]
click at [199, 173] on div "Where would the sentence best fit? Click on an option (A, B, C, or D) to add th…" at bounding box center [137, 182] width 212 height 26
click at [274, 157] on div "3" at bounding box center [279, 157] width 13 height 13
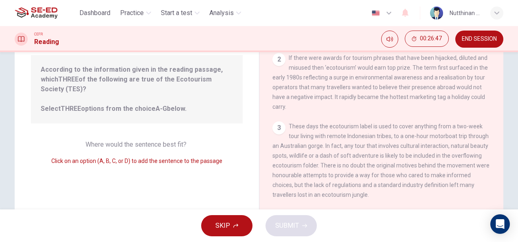
scroll to position [0, 0]
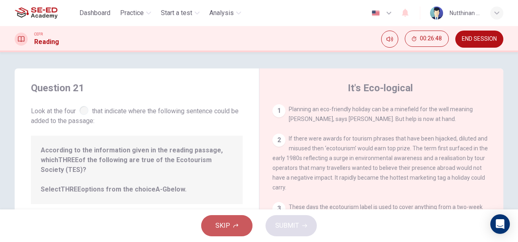
click at [221, 229] on span "SKIP" at bounding box center [223, 225] width 15 height 11
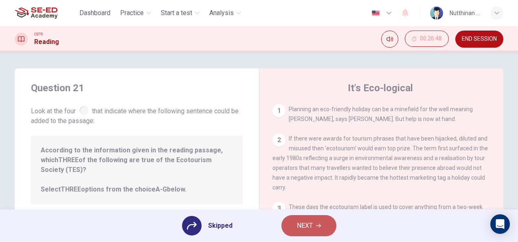
click at [303, 229] on span "NEXT" at bounding box center [305, 225] width 16 height 11
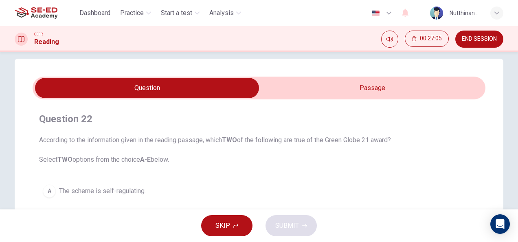
scroll to position [4, 0]
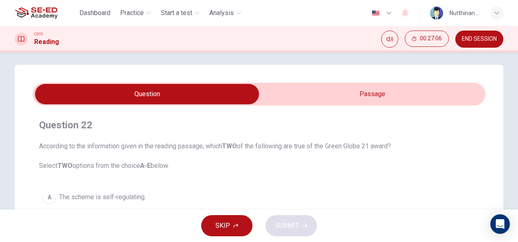
click at [381, 94] on input "checkbox" at bounding box center [147, 94] width 680 height 20
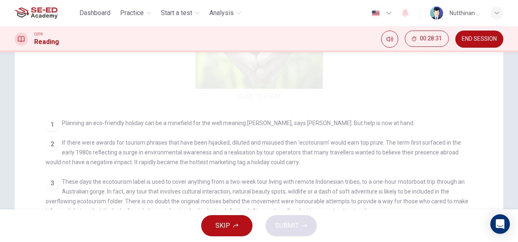
scroll to position [0, 0]
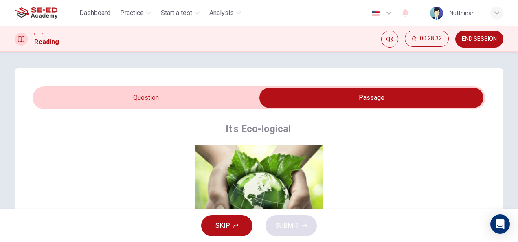
click at [161, 101] on input "checkbox" at bounding box center [372, 98] width 680 height 20
checkbox input "false"
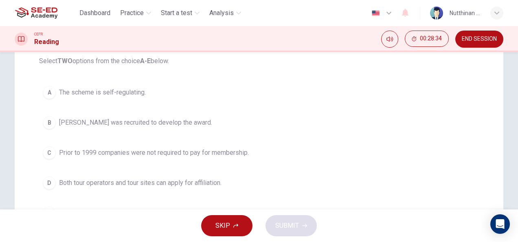
scroll to position [108, 0]
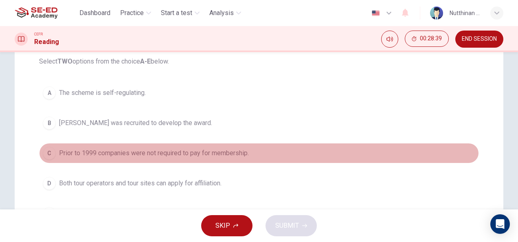
click at [46, 148] on div "C" at bounding box center [49, 153] width 13 height 13
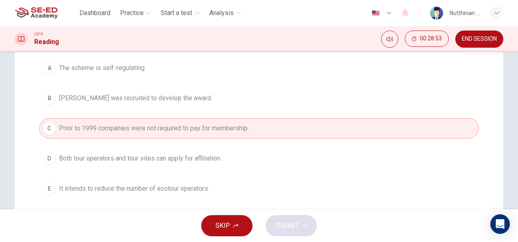
scroll to position [132, 0]
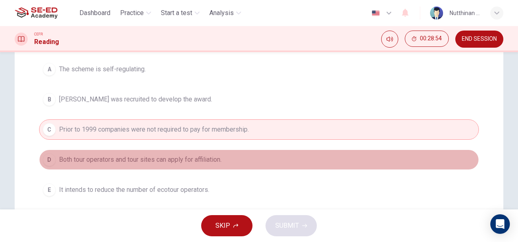
click at [47, 154] on div "D" at bounding box center [49, 159] width 13 height 13
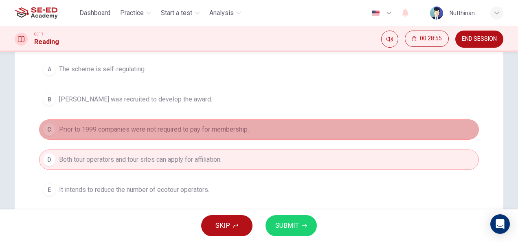
click at [50, 128] on div "C" at bounding box center [49, 129] width 13 height 13
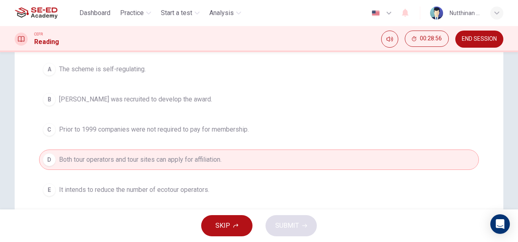
scroll to position [102, 0]
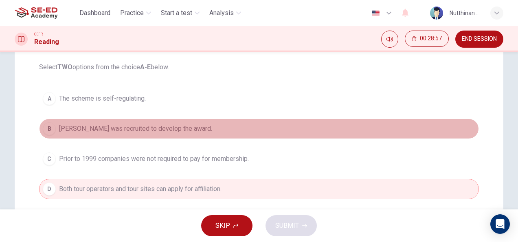
click at [48, 128] on div "B" at bounding box center [49, 128] width 13 height 13
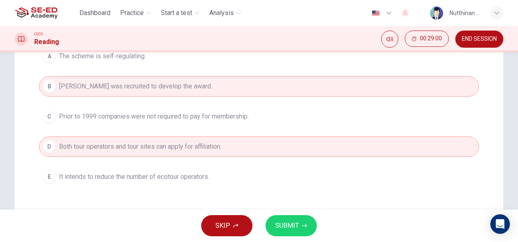
scroll to position [145, 0]
click at [281, 226] on span "SUBMIT" at bounding box center [287, 225] width 24 height 11
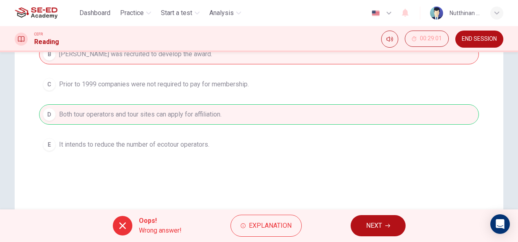
scroll to position [178, 0]
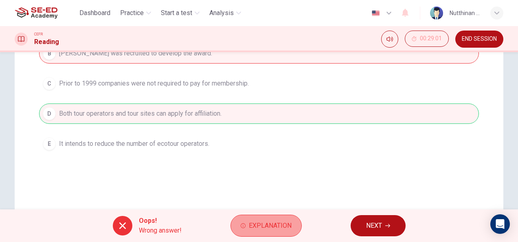
click at [267, 226] on span "Explanation" at bounding box center [270, 225] width 43 height 11
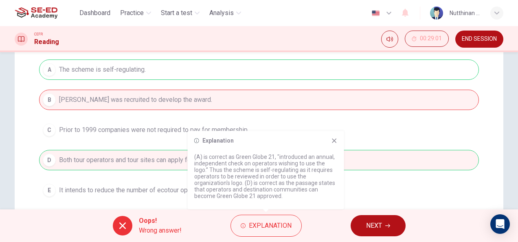
scroll to position [131, 0]
click at [362, 225] on button "NEXT" at bounding box center [378, 225] width 55 height 21
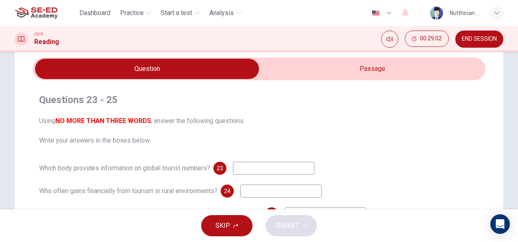
scroll to position [63, 0]
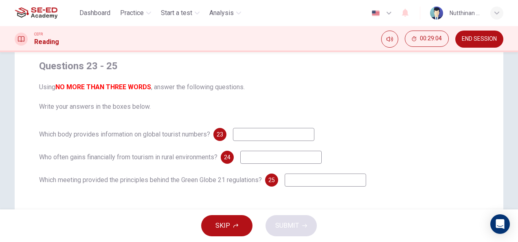
click at [223, 136] on span "23" at bounding box center [220, 135] width 7 height 6
click at [244, 136] on input at bounding box center [273, 134] width 81 height 13
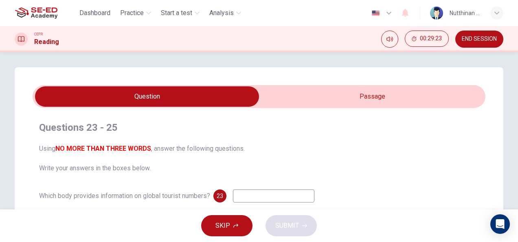
scroll to position [0, 0]
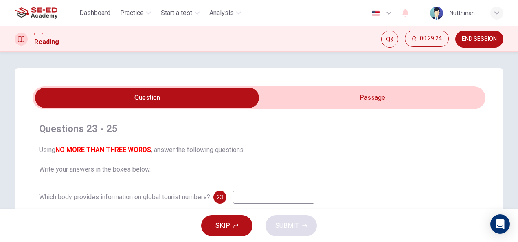
click at [348, 108] on input "checkbox" at bounding box center [147, 98] width 680 height 20
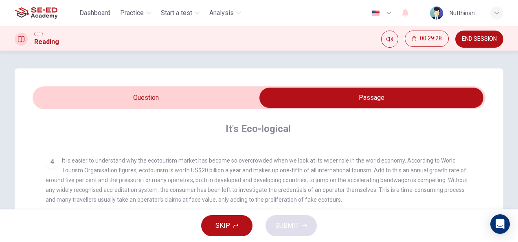
scroll to position [256, 0]
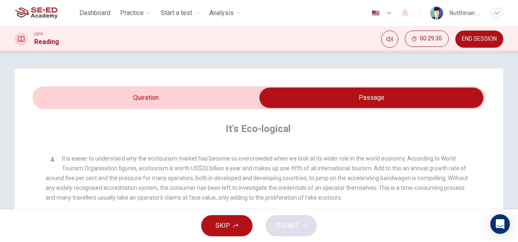
click at [192, 95] on input "checkbox" at bounding box center [372, 98] width 680 height 20
checkbox input "false"
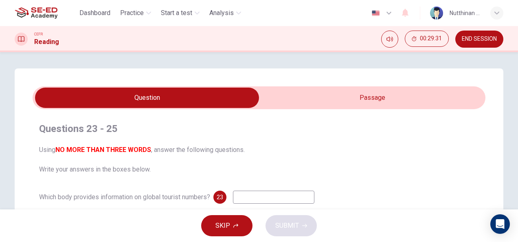
click at [244, 196] on input at bounding box center [273, 197] width 81 height 13
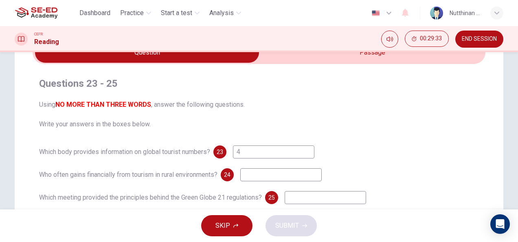
scroll to position [50, 0]
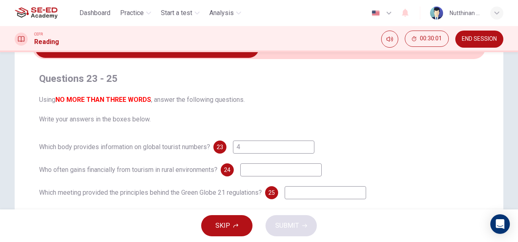
type input "4"
click at [251, 170] on input at bounding box center [280, 169] width 81 height 13
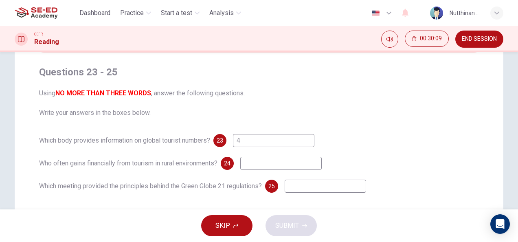
scroll to position [0, 0]
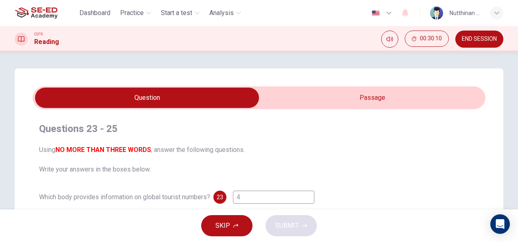
click at [284, 96] on input "checkbox" at bounding box center [147, 98] width 680 height 20
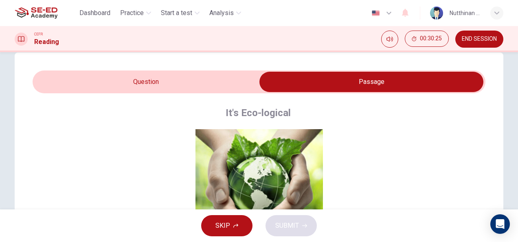
scroll to position [13, 0]
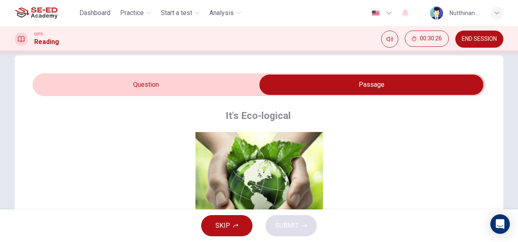
click at [227, 81] on input "checkbox" at bounding box center [372, 85] width 680 height 20
checkbox input "false"
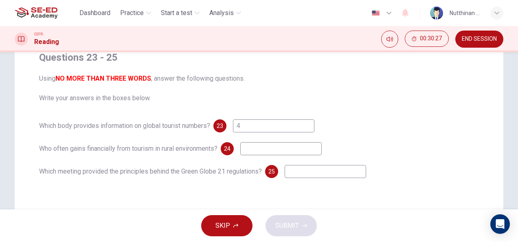
scroll to position [72, 0]
click at [282, 154] on input at bounding box center [280, 148] width 81 height 13
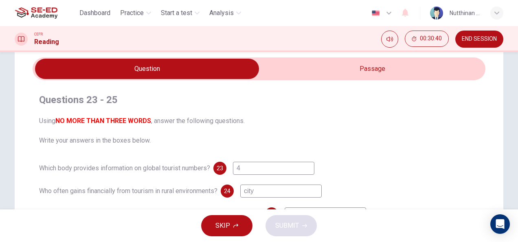
scroll to position [0, 0]
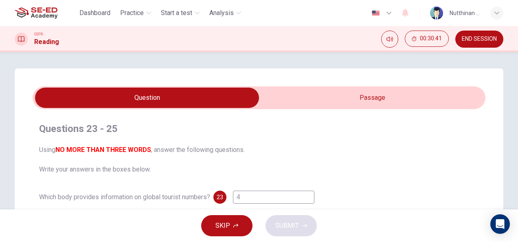
type input "city"
click at [382, 90] on input "checkbox" at bounding box center [147, 98] width 680 height 20
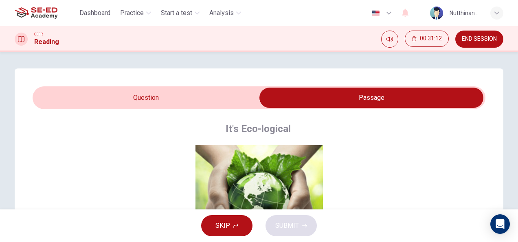
click at [198, 93] on input "checkbox" at bounding box center [372, 98] width 680 height 20
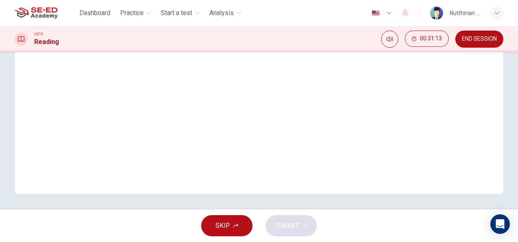
scroll to position [95, 0]
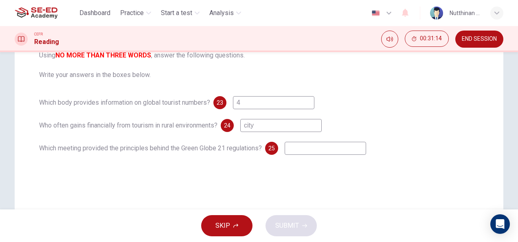
click at [313, 152] on input at bounding box center [325, 148] width 81 height 13
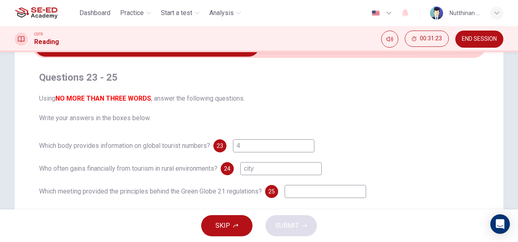
scroll to position [0, 0]
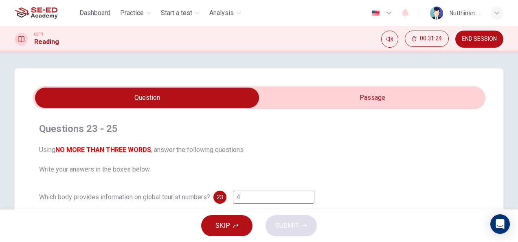
click at [384, 102] on input "checkbox" at bounding box center [147, 98] width 680 height 20
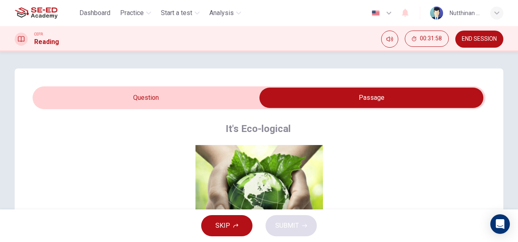
click at [235, 95] on input "checkbox" at bounding box center [372, 98] width 680 height 20
checkbox input "false"
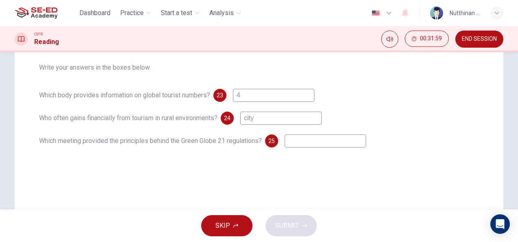
scroll to position [101, 0]
click at [318, 147] on input at bounding box center [325, 141] width 81 height 13
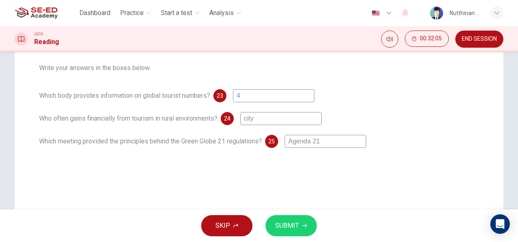
type input "Agenda 21"
click at [278, 225] on span "SUBMIT" at bounding box center [287, 225] width 24 height 11
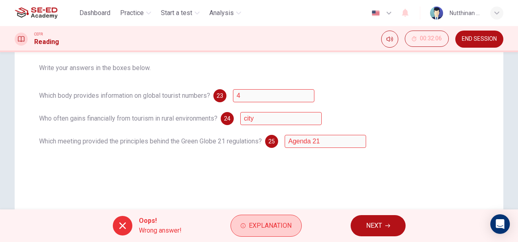
click at [274, 222] on span "Explanation" at bounding box center [270, 225] width 43 height 11
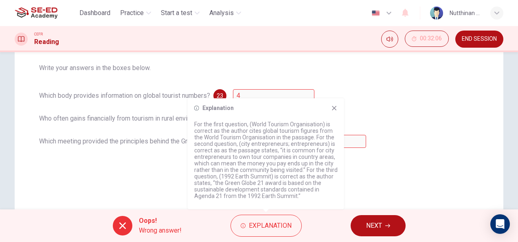
click at [335, 106] on icon at bounding box center [334, 108] width 7 height 7
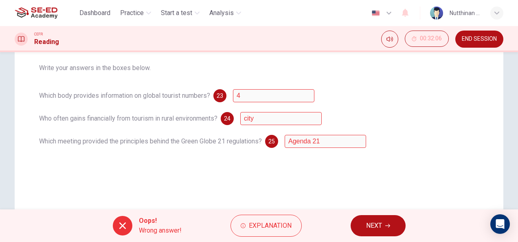
click at [372, 232] on button "NEXT" at bounding box center [378, 225] width 55 height 21
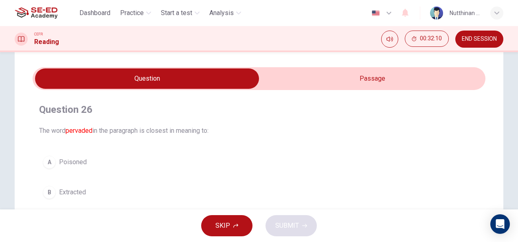
scroll to position [18, 0]
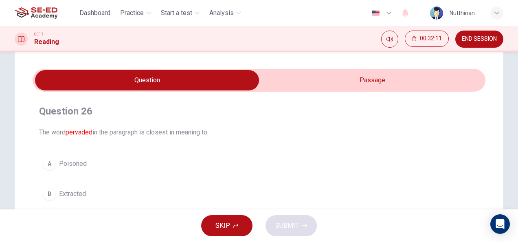
click at [313, 81] on input "checkbox" at bounding box center [147, 80] width 680 height 20
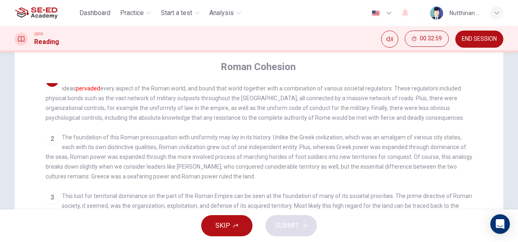
scroll to position [0, 0]
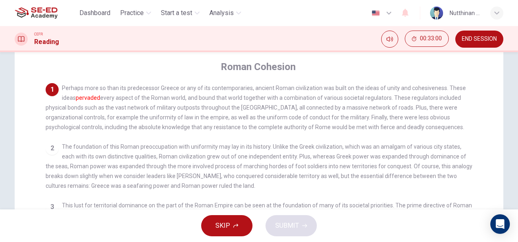
click at [211, 113] on div "1 Perhaps more so than its predecessor Greece or any of its contemporaries, anc…" at bounding box center [259, 107] width 427 height 49
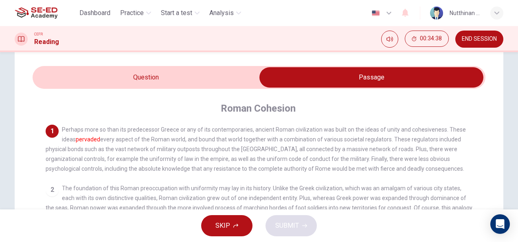
scroll to position [20, 0]
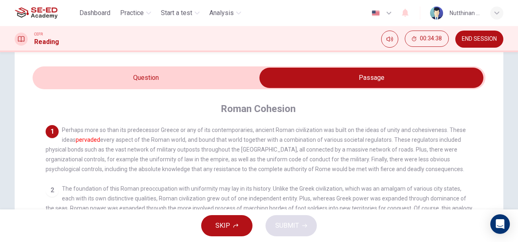
click at [197, 86] on input "checkbox" at bounding box center [372, 78] width 680 height 20
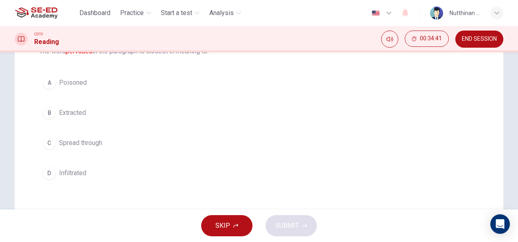
scroll to position [99, 0]
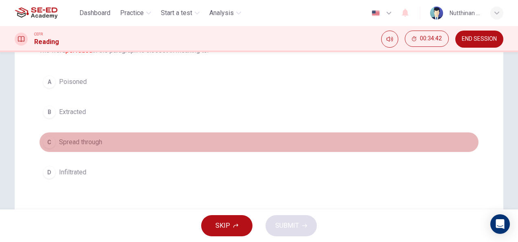
click at [99, 150] on button "C Spread through" at bounding box center [259, 142] width 440 height 20
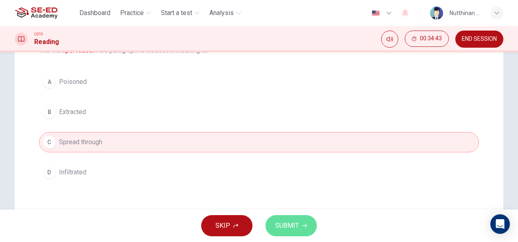
click at [281, 221] on span "SUBMIT" at bounding box center [287, 225] width 24 height 11
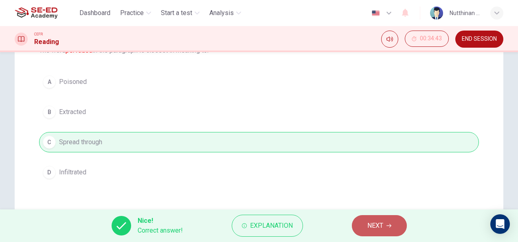
click at [373, 224] on span "NEXT" at bounding box center [376, 225] width 16 height 11
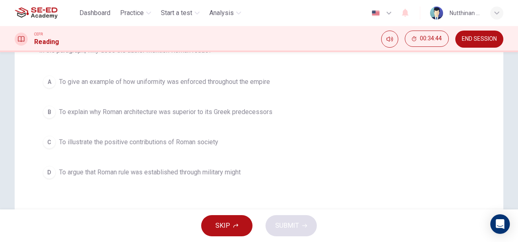
scroll to position [24, 0]
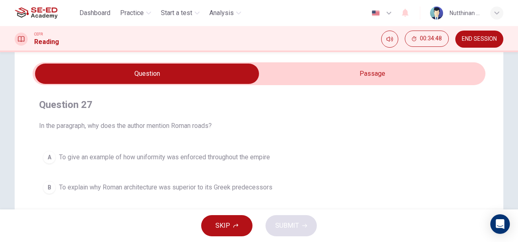
click at [351, 79] on input "checkbox" at bounding box center [147, 74] width 680 height 20
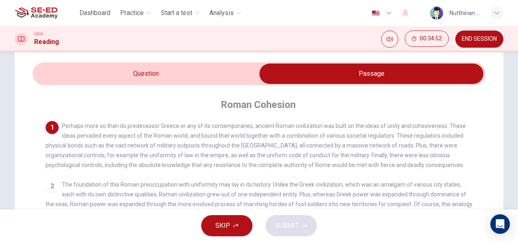
click at [182, 68] on input "checkbox" at bounding box center [372, 74] width 680 height 20
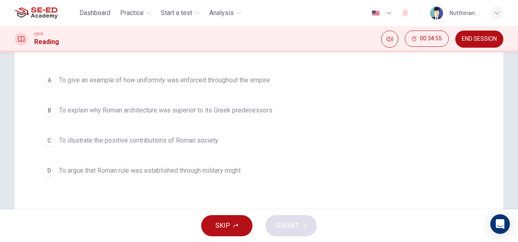
scroll to position [101, 0]
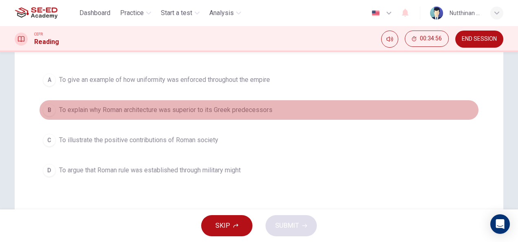
click at [211, 110] on span "To explain why Roman architecture was superior to its Greek predecessors" at bounding box center [166, 110] width 214 height 10
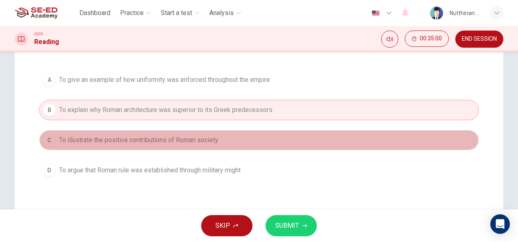
click at [225, 138] on button "C To illustrate the positive contributions of Roman society" at bounding box center [259, 140] width 440 height 20
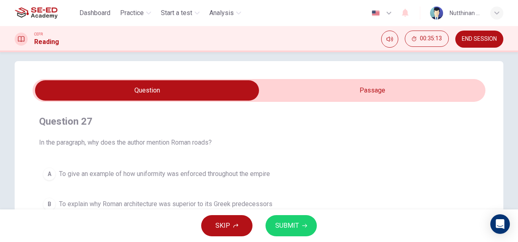
scroll to position [0, 0]
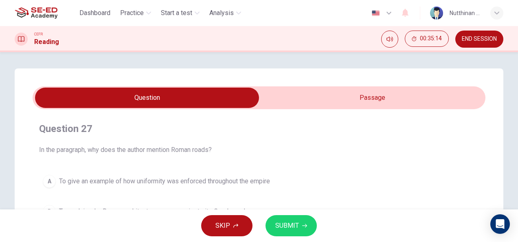
click at [302, 91] on input "checkbox" at bounding box center [147, 98] width 680 height 20
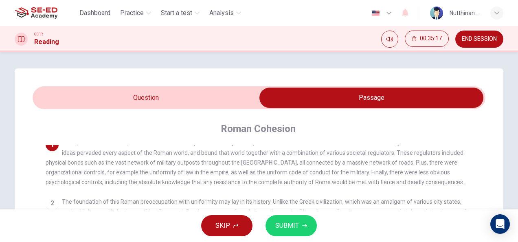
scroll to position [7, 0]
click at [244, 108] on span at bounding box center [259, 97] width 453 height 23
click at [218, 102] on input "checkbox" at bounding box center [372, 98] width 680 height 20
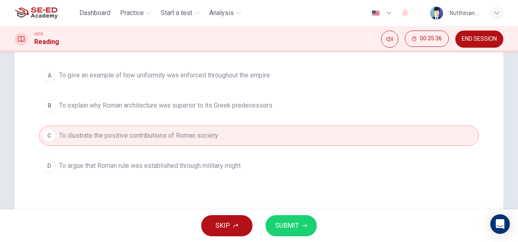
scroll to position [76, 0]
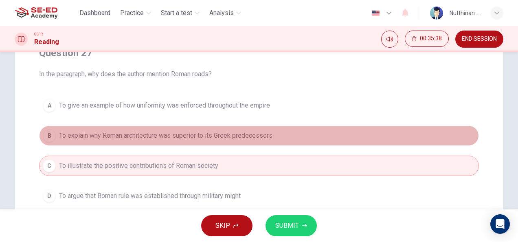
click at [207, 142] on button "B To explain why Roman architecture was superior to its Greek predecessors" at bounding box center [259, 136] width 440 height 20
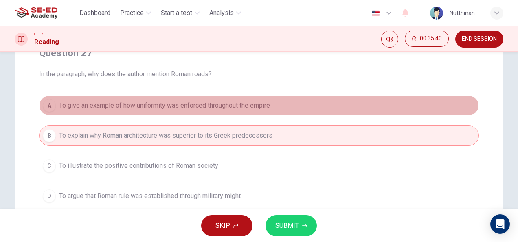
click at [205, 109] on span "To give an example of how uniformity was enforced throughout the empire" at bounding box center [164, 106] width 211 height 10
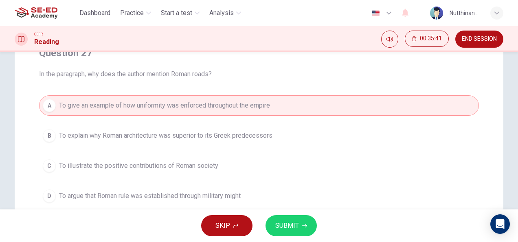
click at [310, 227] on button "SUBMIT" at bounding box center [291, 225] width 51 height 21
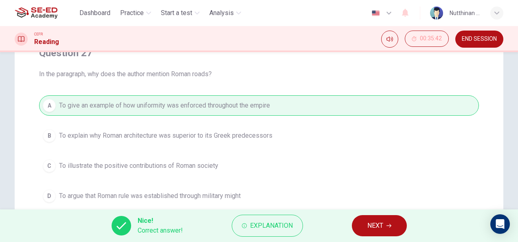
scroll to position [104, 0]
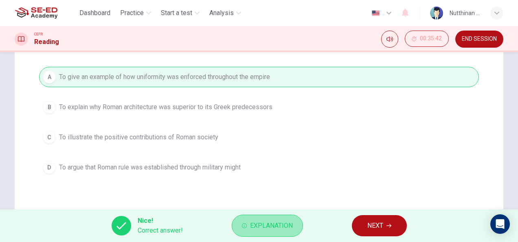
click at [290, 218] on button "Explanation" at bounding box center [267, 226] width 71 height 22
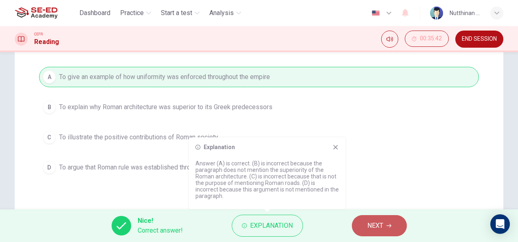
click at [390, 227] on icon "button" at bounding box center [389, 226] width 5 height 4
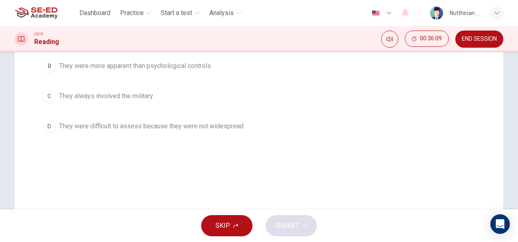
scroll to position [150, 0]
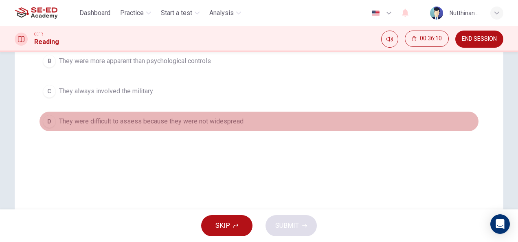
click at [214, 119] on span "They were difficult to assess because they were not widespread" at bounding box center [151, 122] width 185 height 10
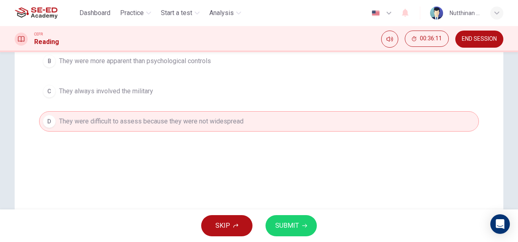
scroll to position [35, 0]
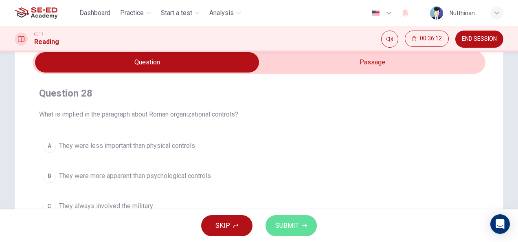
click at [288, 228] on span "SUBMIT" at bounding box center [287, 225] width 24 height 11
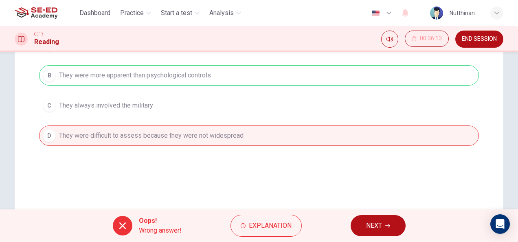
scroll to position [137, 0]
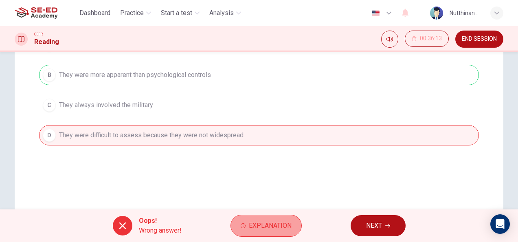
click at [268, 219] on button "Explanation" at bounding box center [266, 226] width 71 height 22
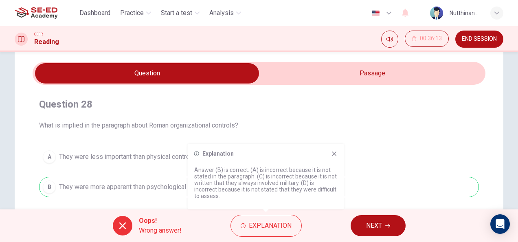
scroll to position [23, 0]
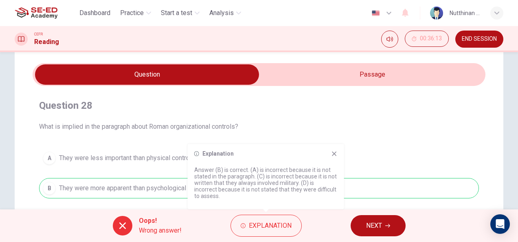
click at [317, 67] on input "checkbox" at bounding box center [147, 74] width 680 height 20
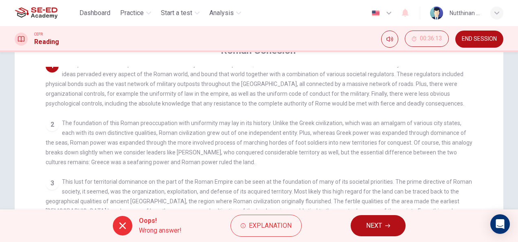
scroll to position [79, 0]
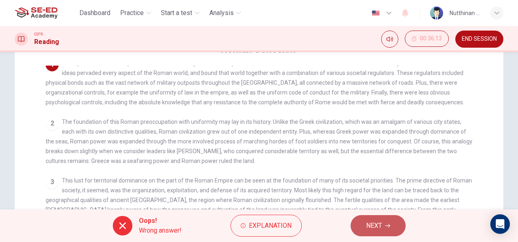
click at [371, 227] on span "NEXT" at bounding box center [374, 225] width 16 height 11
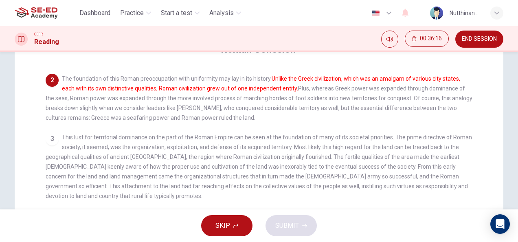
scroll to position [0, 0]
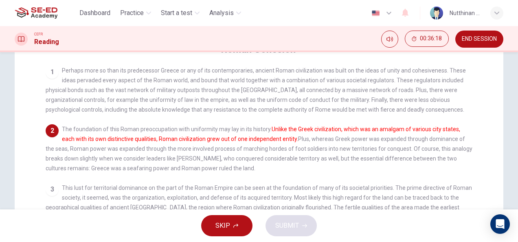
click at [257, 141] on font "Unlike the Greek civilization, which was an amalgam of various city states, eac…" at bounding box center [261, 134] width 399 height 16
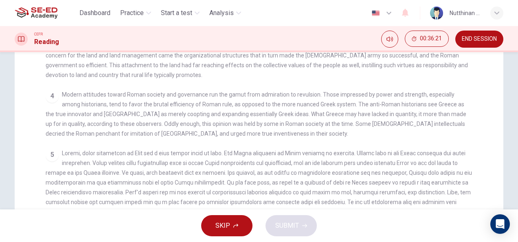
scroll to position [262, 0]
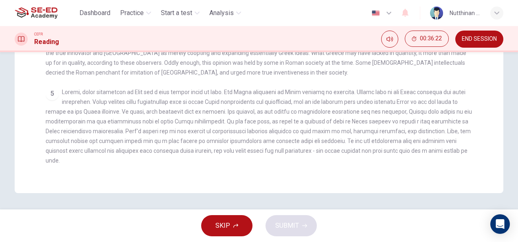
click at [461, 88] on div "5" at bounding box center [259, 126] width 427 height 78
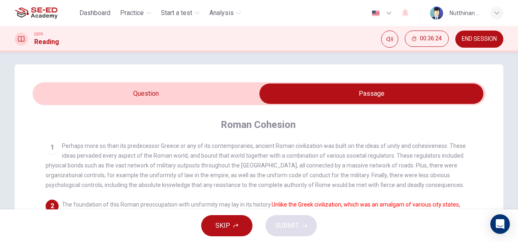
scroll to position [0, 0]
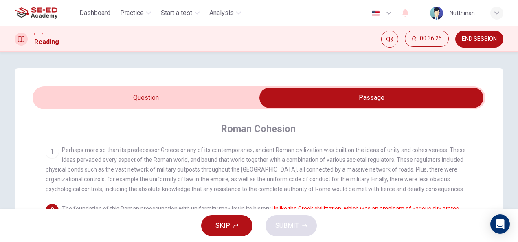
click at [223, 102] on input "checkbox" at bounding box center [372, 98] width 680 height 20
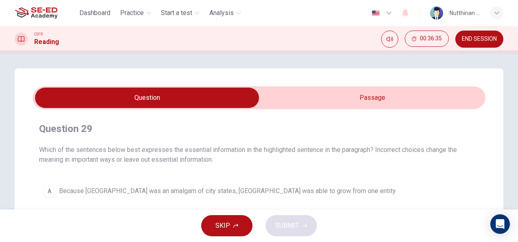
click at [283, 103] on input "checkbox" at bounding box center [147, 98] width 680 height 20
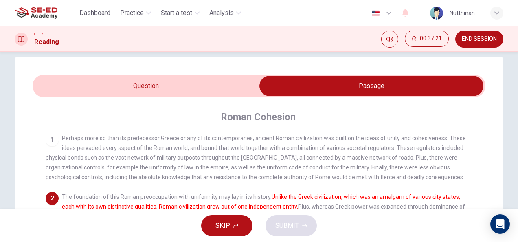
scroll to position [11, 0]
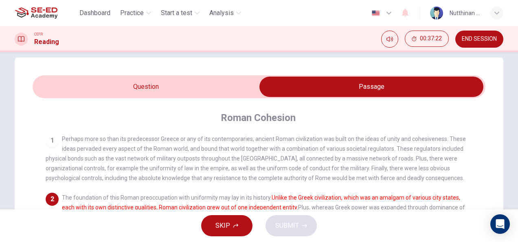
click at [194, 90] on input "checkbox" at bounding box center [372, 87] width 680 height 20
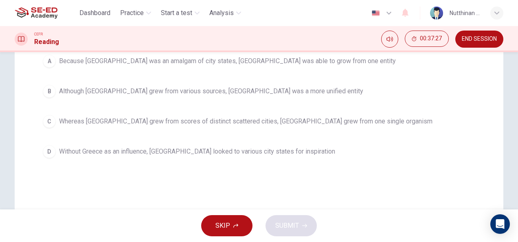
scroll to position [130, 0]
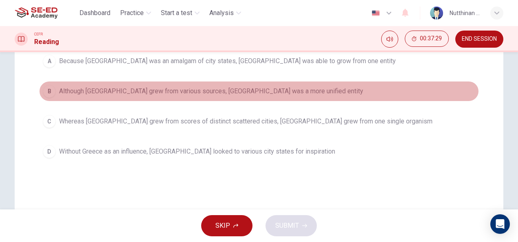
click at [206, 99] on button "B Although Rome grew from various sources, [GEOGRAPHIC_DATA] was a more unified…" at bounding box center [259, 91] width 440 height 20
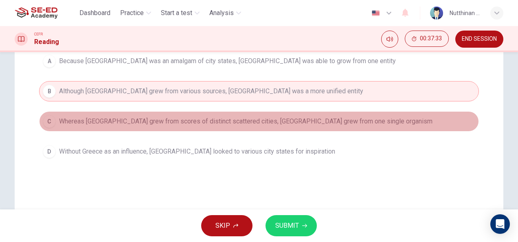
click at [177, 124] on span "Whereas [GEOGRAPHIC_DATA] grew from scores of distinct scattered cities, [GEOGR…" at bounding box center [246, 122] width 374 height 10
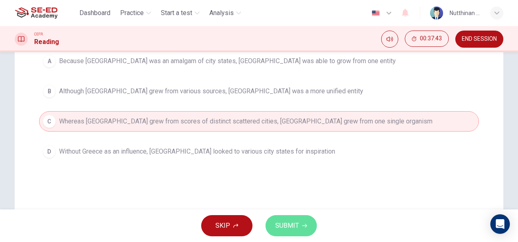
click at [295, 225] on span "SUBMIT" at bounding box center [287, 225] width 24 height 11
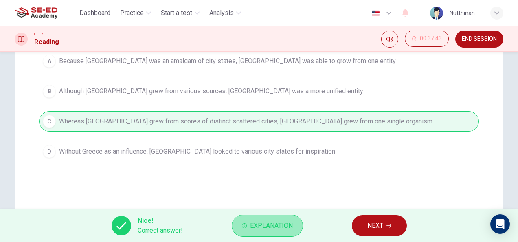
click at [281, 226] on span "Explanation" at bounding box center [271, 225] width 43 height 11
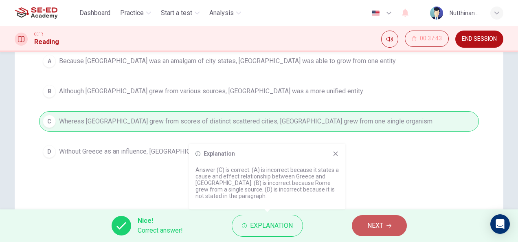
click at [375, 221] on span "NEXT" at bounding box center [376, 225] width 16 height 11
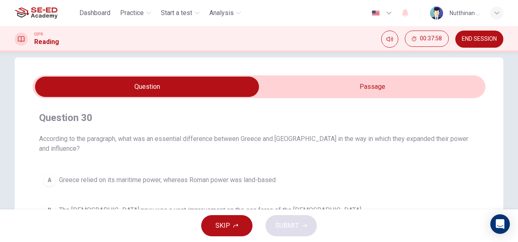
scroll to position [0, 0]
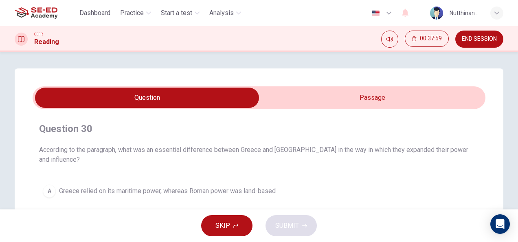
click at [349, 95] on input "checkbox" at bounding box center [147, 98] width 680 height 20
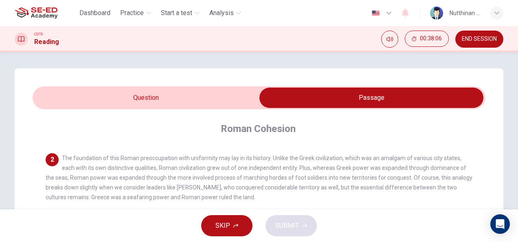
scroll to position [58, 0]
click at [187, 98] on input "checkbox" at bounding box center [372, 98] width 680 height 20
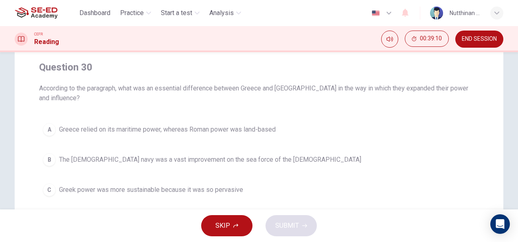
scroll to position [62, 0]
click at [191, 124] on span "Greece relied on its maritime power, whereas Roman power was land-based" at bounding box center [167, 129] width 217 height 10
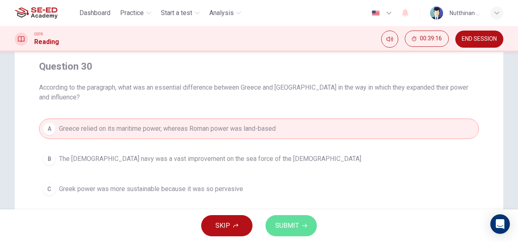
click at [297, 228] on span "SUBMIT" at bounding box center [287, 225] width 24 height 11
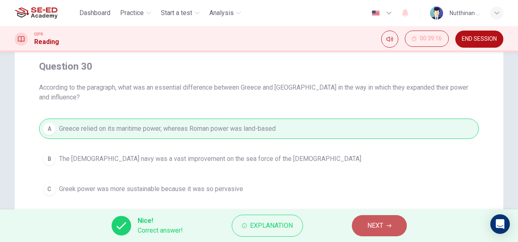
click at [385, 222] on button "NEXT" at bounding box center [379, 225] width 55 height 21
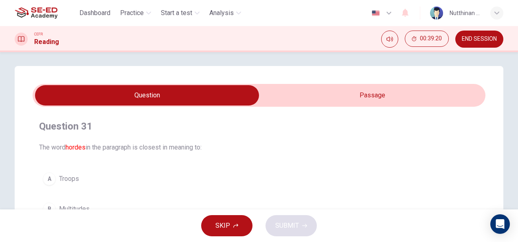
scroll to position [2, 0]
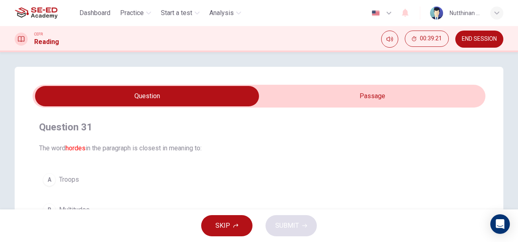
click at [349, 83] on div "Question 31 The word hordes in the paragraph is closest in meaning to: A Troops…" at bounding box center [259, 231] width 489 height 328
click at [345, 95] on input "checkbox" at bounding box center [147, 96] width 680 height 20
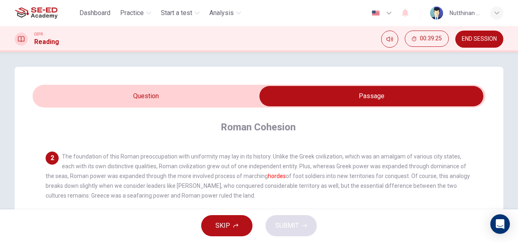
click at [185, 97] on input "checkbox" at bounding box center [372, 96] width 680 height 20
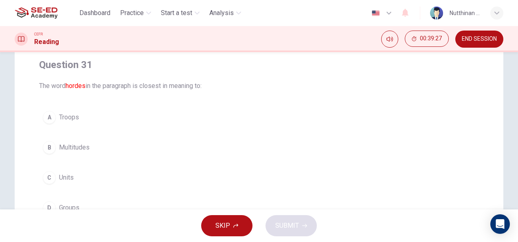
scroll to position [64, 0]
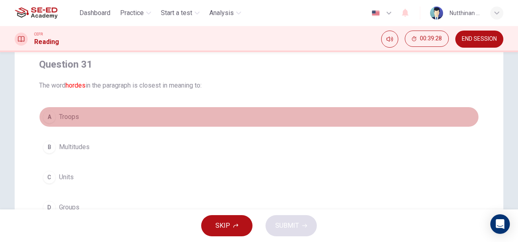
click at [97, 118] on button "A Troops" at bounding box center [259, 117] width 440 height 20
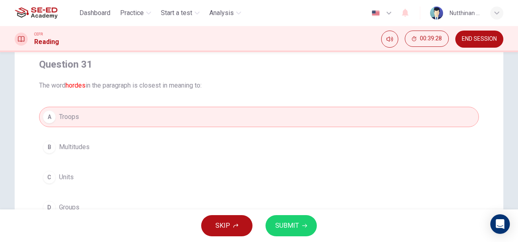
scroll to position [114, 0]
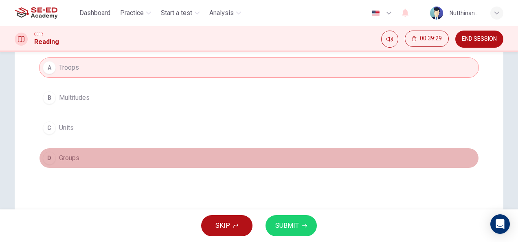
click at [73, 160] on span "Groups" at bounding box center [69, 158] width 20 height 10
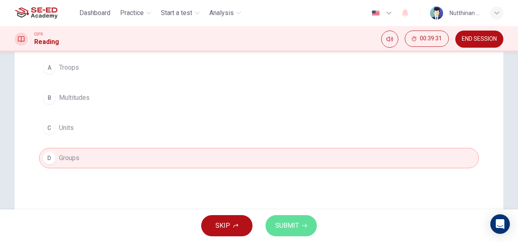
click at [280, 231] on span "SUBMIT" at bounding box center [287, 225] width 24 height 11
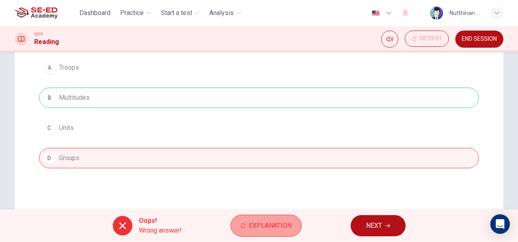
click at [262, 220] on span "Explanation" at bounding box center [270, 225] width 43 height 11
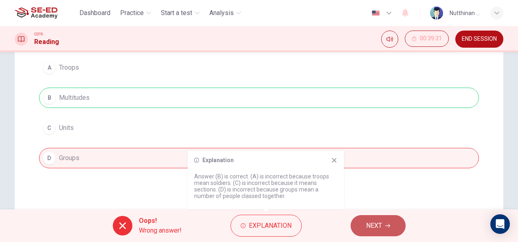
click at [374, 227] on span "NEXT" at bounding box center [374, 225] width 16 height 11
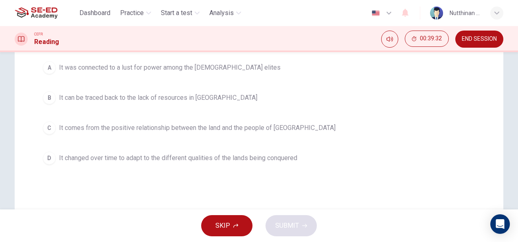
scroll to position [30, 0]
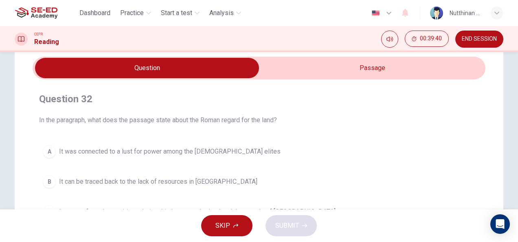
click at [328, 70] on input "checkbox" at bounding box center [147, 68] width 680 height 20
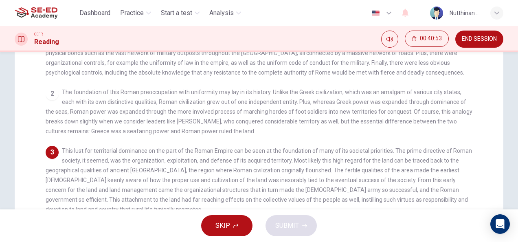
scroll to position [0, 0]
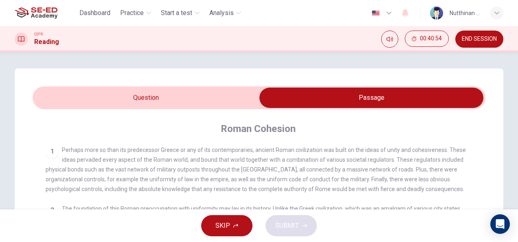
click at [207, 96] on input "checkbox" at bounding box center [372, 98] width 680 height 20
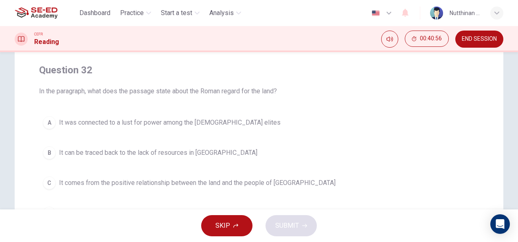
scroll to position [59, 0]
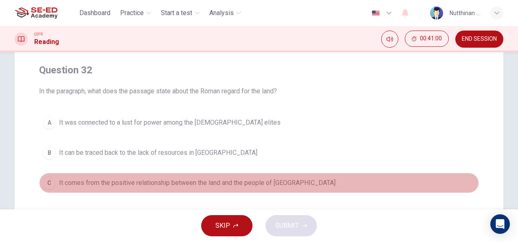
click at [148, 182] on span "It comes from the positive relationship between the land and the people of [GEO…" at bounding box center [197, 183] width 277 height 10
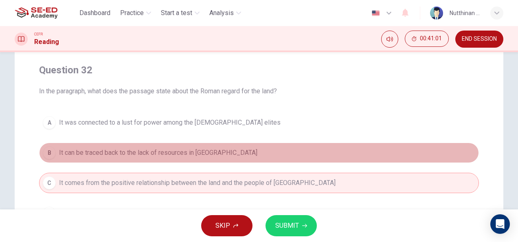
click at [149, 156] on span "It can be traced back to the lack of resources in [GEOGRAPHIC_DATA]" at bounding box center [158, 153] width 198 height 10
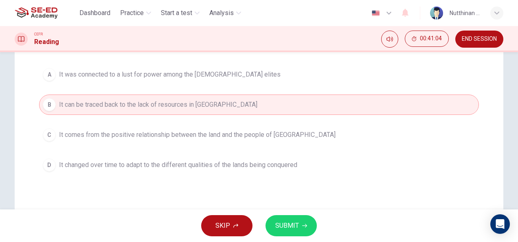
scroll to position [107, 0]
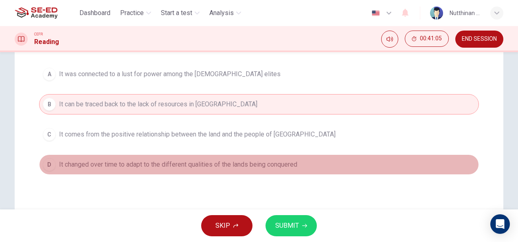
click at [165, 170] on button "D It changed over time to adapt to the different qualities of the lands being c…" at bounding box center [259, 164] width 440 height 20
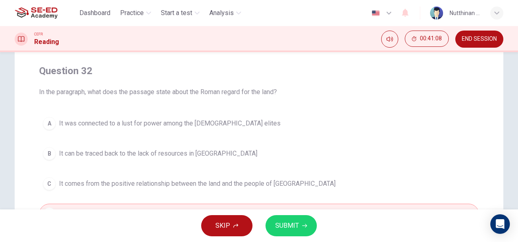
scroll to position [59, 0]
click at [285, 223] on span "SUBMIT" at bounding box center [287, 225] width 24 height 11
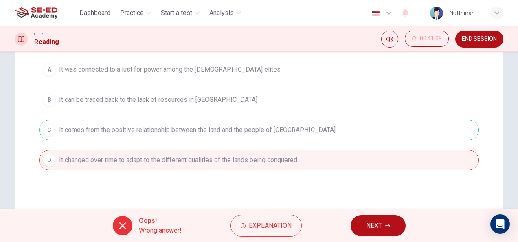
scroll to position [114, 0]
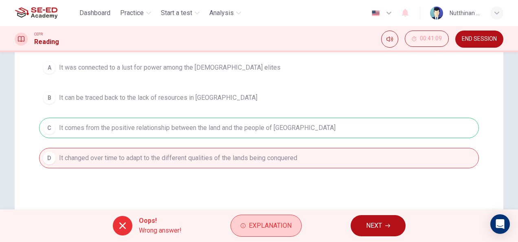
click at [258, 221] on span "Explanation" at bounding box center [270, 225] width 43 height 11
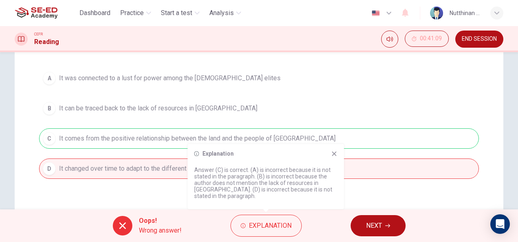
scroll to position [108, 0]
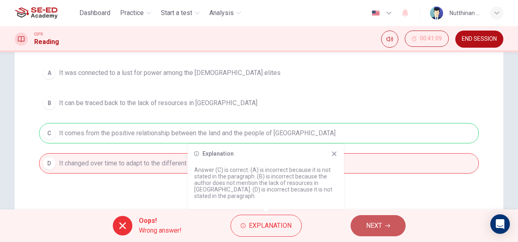
click at [384, 225] on button "NEXT" at bounding box center [378, 225] width 55 height 21
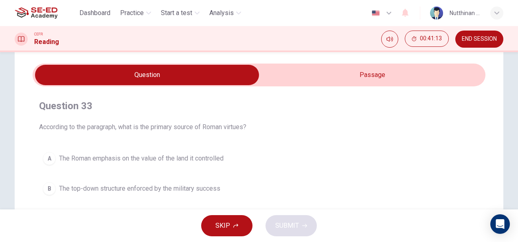
scroll to position [24, 0]
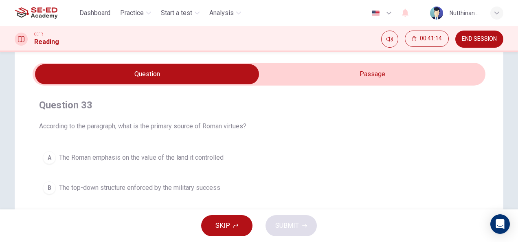
click at [317, 81] on input "checkbox" at bounding box center [147, 74] width 680 height 20
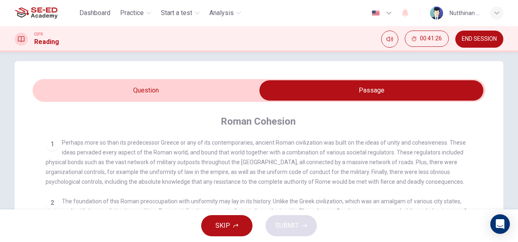
scroll to position [3, 0]
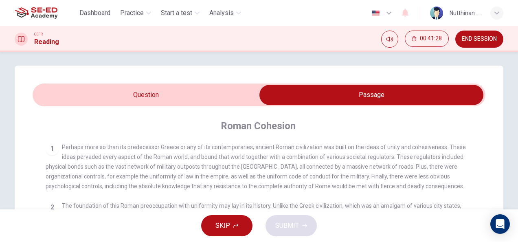
click at [235, 97] on input "checkbox" at bounding box center [372, 95] width 680 height 20
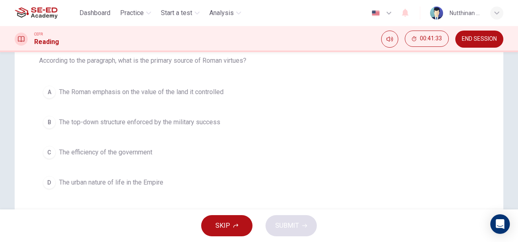
scroll to position [90, 0]
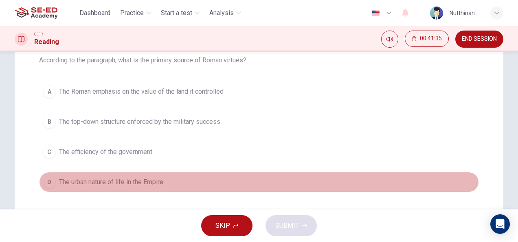
click at [133, 183] on span "The urban nature of life in the Empire" at bounding box center [111, 182] width 104 height 10
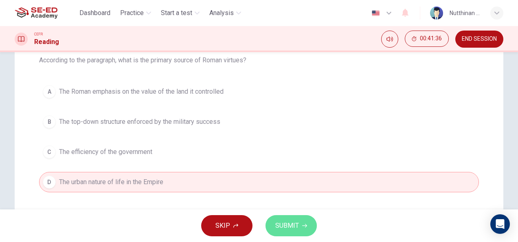
click at [291, 227] on span "SUBMIT" at bounding box center [287, 225] width 24 height 11
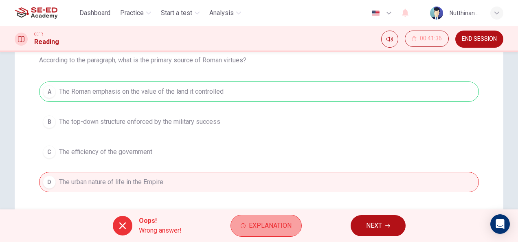
click at [280, 221] on span "Explanation" at bounding box center [270, 225] width 43 height 11
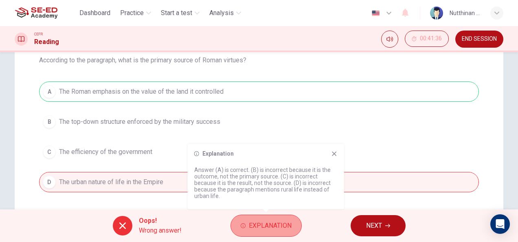
click at [280, 221] on span "Explanation" at bounding box center [270, 225] width 43 height 11
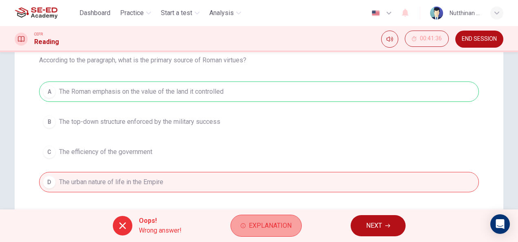
click at [280, 221] on span "Explanation" at bounding box center [270, 225] width 43 height 11
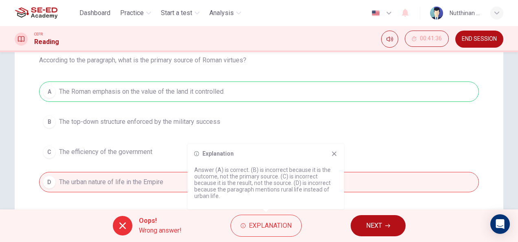
click at [372, 220] on span "NEXT" at bounding box center [374, 225] width 16 height 11
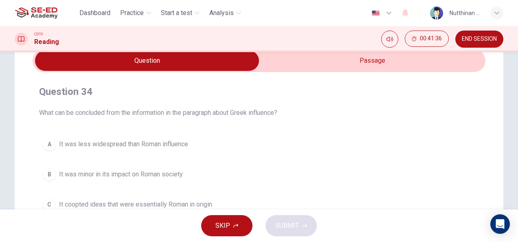
scroll to position [37, 0]
click at [316, 59] on input "checkbox" at bounding box center [147, 60] width 680 height 20
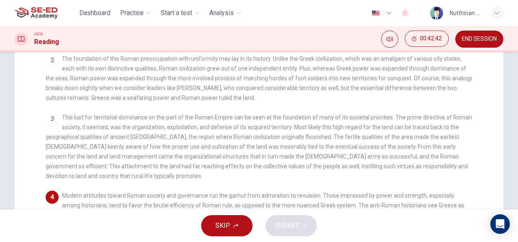
scroll to position [0, 0]
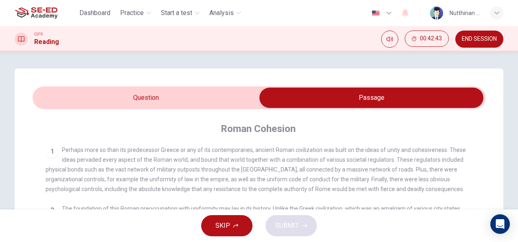
click at [231, 96] on input "checkbox" at bounding box center [372, 98] width 680 height 20
checkbox input "false"
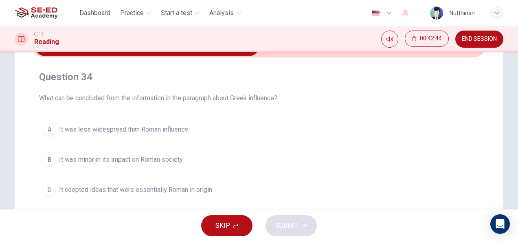
scroll to position [53, 0]
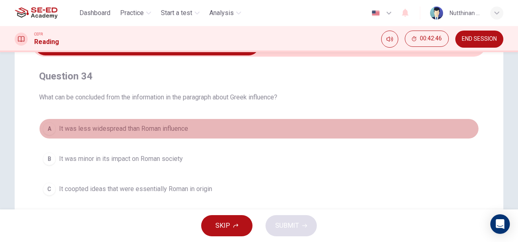
click at [137, 129] on span "It was less widespread than Roman influence" at bounding box center [123, 129] width 129 height 10
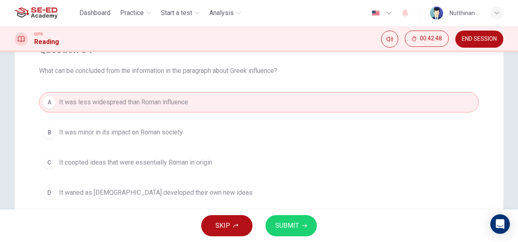
scroll to position [79, 0]
click at [284, 224] on span "SUBMIT" at bounding box center [287, 225] width 24 height 11
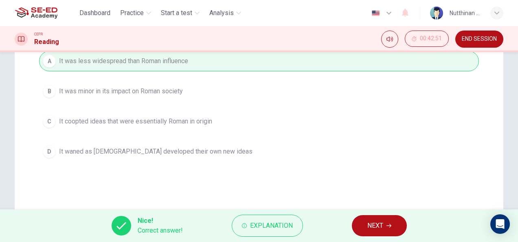
scroll to position [121, 0]
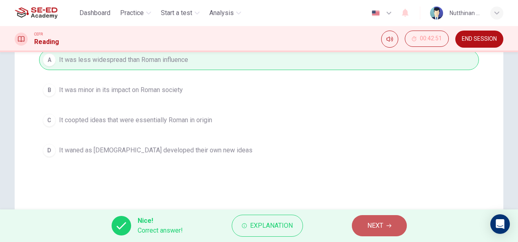
click at [374, 225] on span "NEXT" at bounding box center [376, 225] width 16 height 11
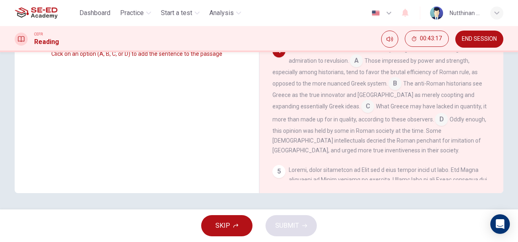
scroll to position [260, 0]
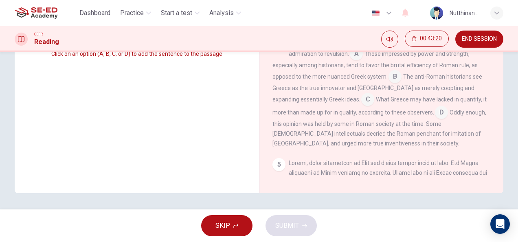
click at [361, 107] on input at bounding box center [367, 100] width 13 height 13
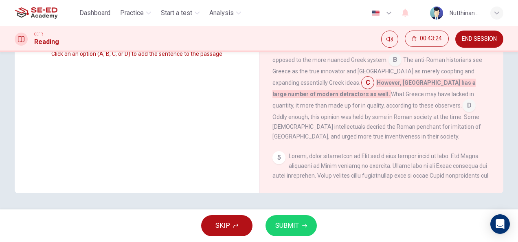
scroll to position [277, 0]
click at [282, 225] on span "SUBMIT" at bounding box center [287, 225] width 24 height 11
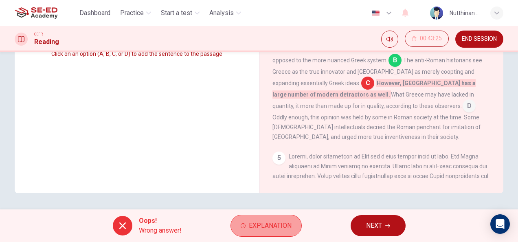
click at [279, 220] on span "Explanation" at bounding box center [270, 225] width 43 height 11
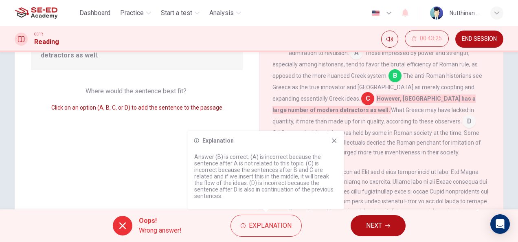
scroll to position [315, 0]
click at [365, 220] on button "NEXT" at bounding box center [378, 225] width 55 height 21
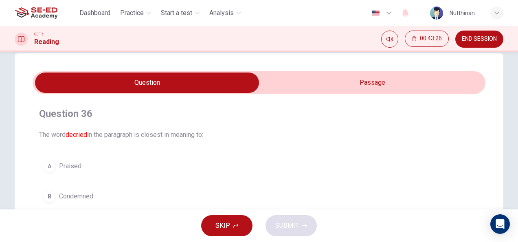
scroll to position [15, 0]
click at [346, 90] on input "checkbox" at bounding box center [147, 83] width 680 height 20
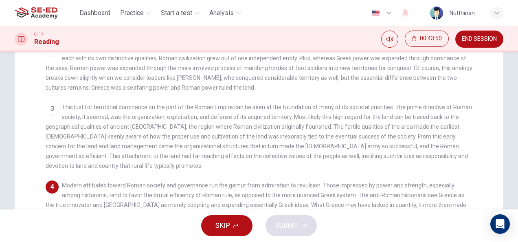
scroll to position [0, 0]
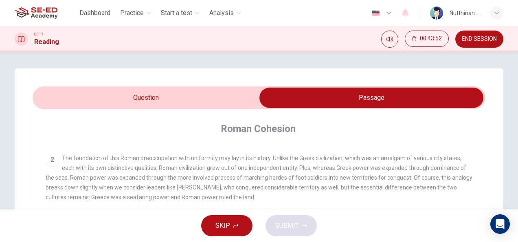
click at [251, 104] on input "checkbox" at bounding box center [372, 98] width 680 height 20
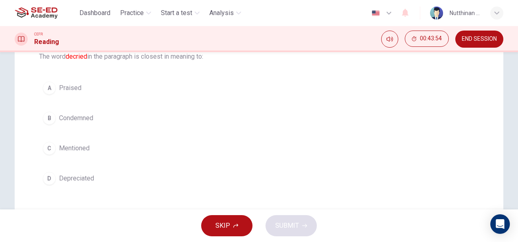
scroll to position [94, 0]
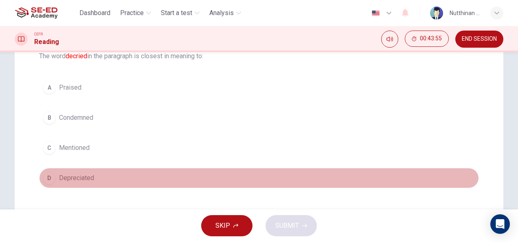
click at [76, 176] on span "Depreciated" at bounding box center [76, 178] width 35 height 10
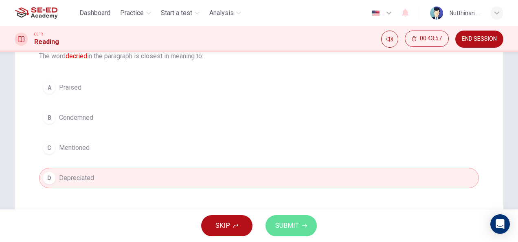
click at [286, 225] on span "SUBMIT" at bounding box center [287, 225] width 24 height 11
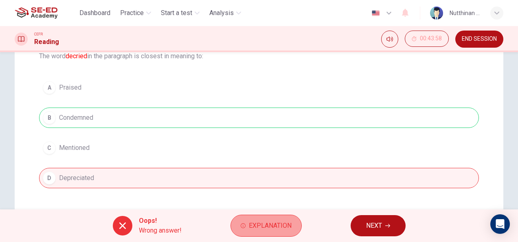
click at [259, 227] on span "Explanation" at bounding box center [270, 225] width 43 height 11
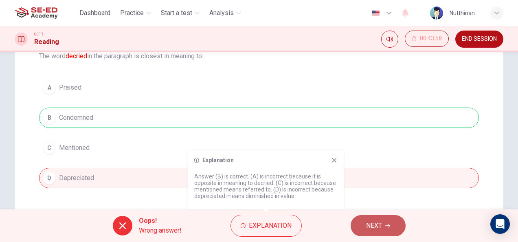
click at [370, 226] on span "NEXT" at bounding box center [374, 225] width 16 height 11
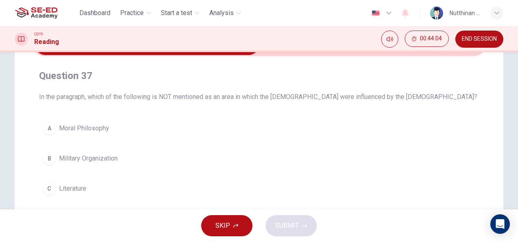
scroll to position [0, 0]
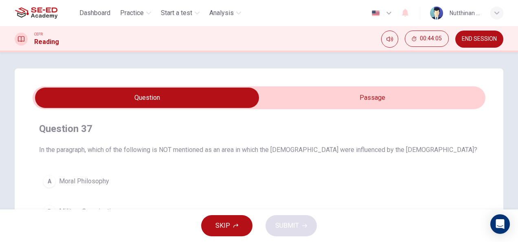
click at [359, 101] on input "checkbox" at bounding box center [147, 98] width 680 height 20
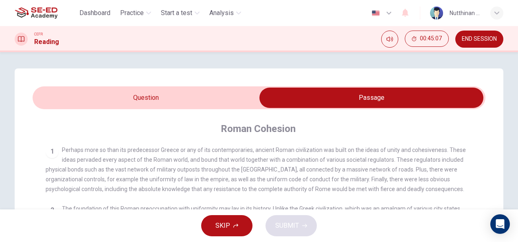
click at [178, 97] on input "checkbox" at bounding box center [372, 98] width 680 height 20
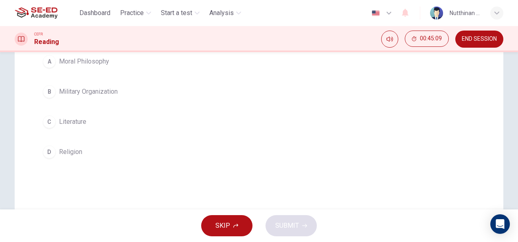
scroll to position [121, 0]
click at [81, 147] on button "D Religion" at bounding box center [259, 151] width 440 height 20
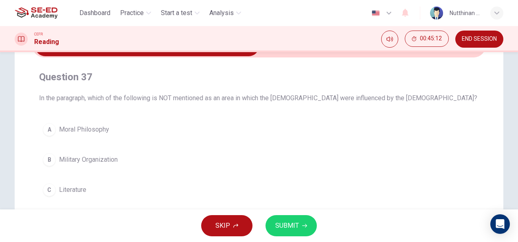
scroll to position [51, 0]
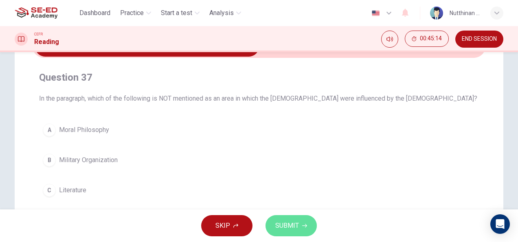
click at [295, 234] on button "SUBMIT" at bounding box center [291, 225] width 51 height 21
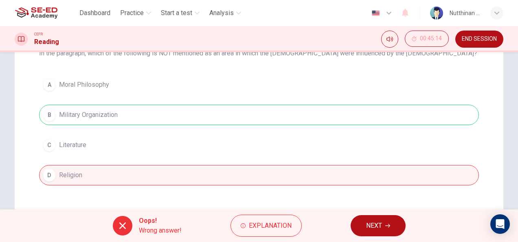
scroll to position [97, 0]
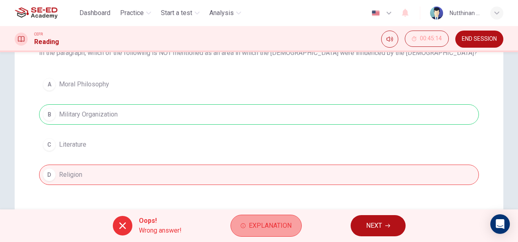
click at [266, 224] on span "Explanation" at bounding box center [270, 225] width 43 height 11
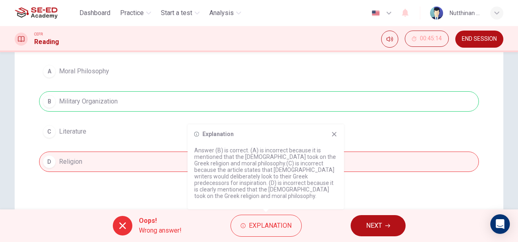
scroll to position [110, 0]
click at [355, 225] on button "NEXT" at bounding box center [378, 225] width 55 height 21
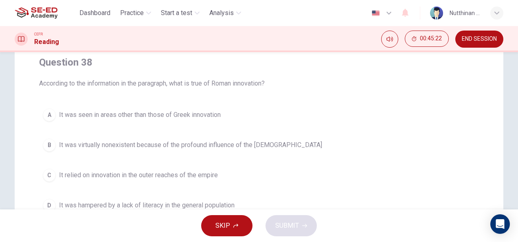
scroll to position [0, 0]
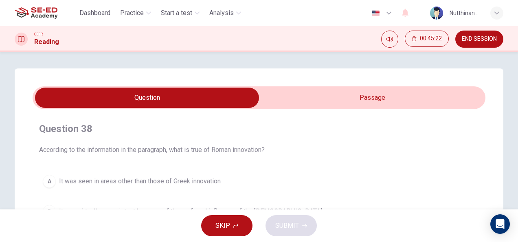
click at [325, 101] on input "checkbox" at bounding box center [147, 98] width 680 height 20
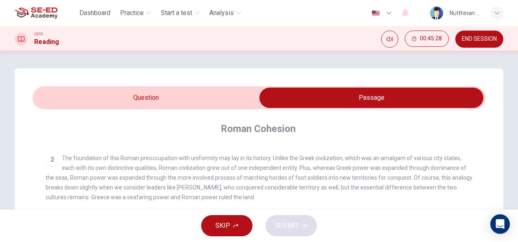
click at [239, 99] on input "checkbox" at bounding box center [372, 98] width 680 height 20
checkbox input "false"
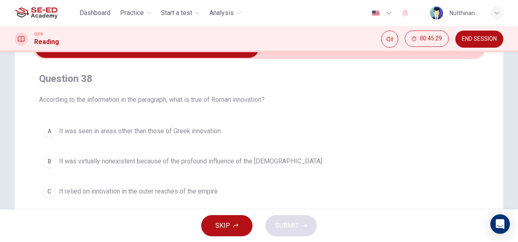
scroll to position [56, 0]
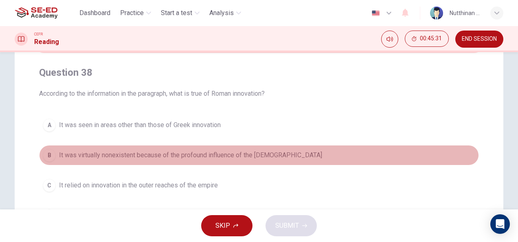
click at [234, 151] on span "It was virtually nonexistent because of the profound influence of the [DEMOGRAP…" at bounding box center [190, 155] width 263 height 10
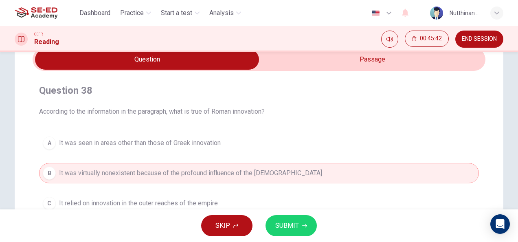
scroll to position [39, 0]
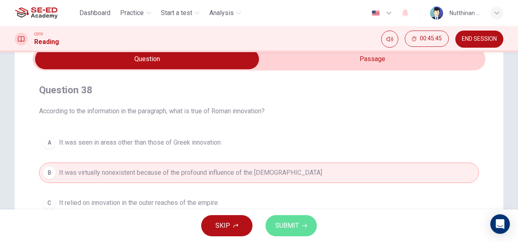
click at [288, 228] on span "SUBMIT" at bounding box center [287, 225] width 24 height 11
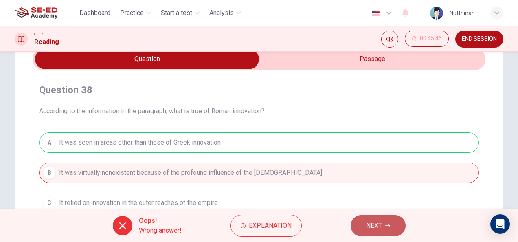
click at [376, 227] on span "NEXT" at bounding box center [374, 225] width 16 height 11
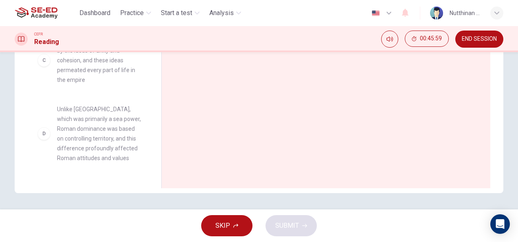
scroll to position [188, 0]
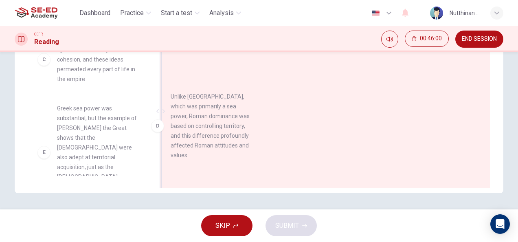
drag, startPoint x: 91, startPoint y: 132, endPoint x: 219, endPoint y: 130, distance: 128.0
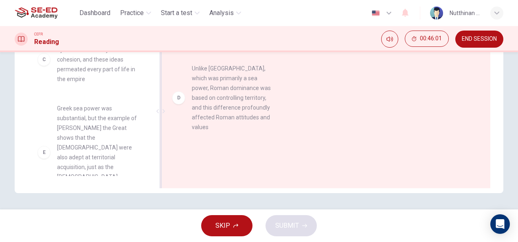
click at [219, 130] on div at bounding box center [322, 111] width 309 height 109
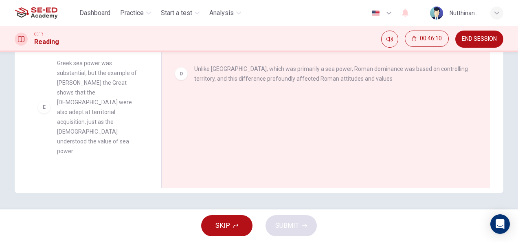
scroll to position [240, 0]
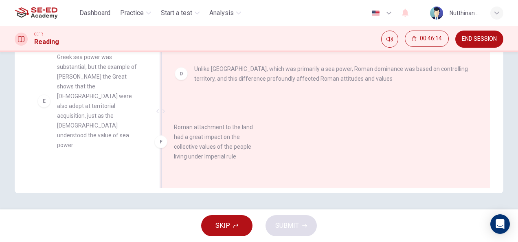
drag, startPoint x: 98, startPoint y: 148, endPoint x: 224, endPoint y: 141, distance: 125.7
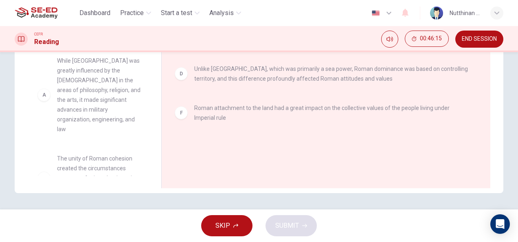
scroll to position [0, 0]
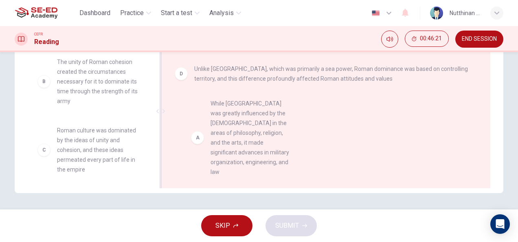
drag, startPoint x: 85, startPoint y: 87, endPoint x: 253, endPoint y: 134, distance: 174.0
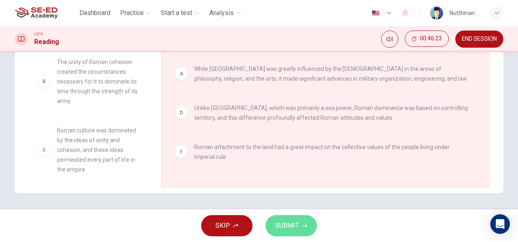
click at [280, 225] on span "SUBMIT" at bounding box center [287, 225] width 24 height 11
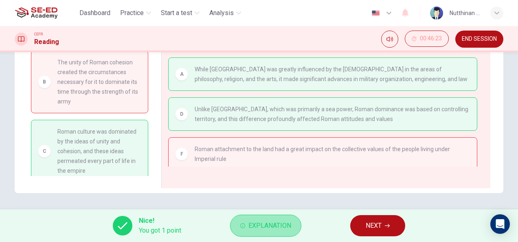
click at [263, 229] on span "Explanation" at bounding box center [270, 225] width 43 height 11
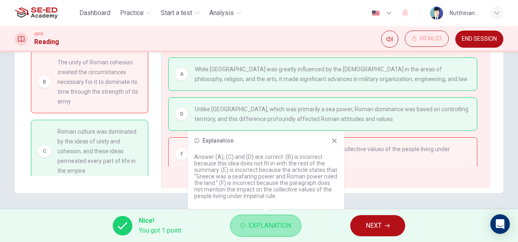
click at [263, 229] on span "Explanation" at bounding box center [270, 225] width 43 height 11
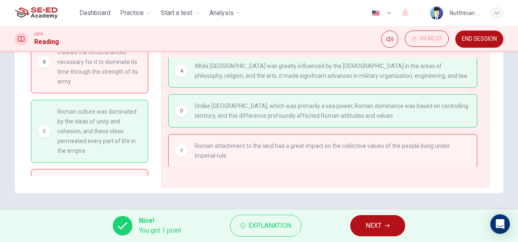
scroll to position [23, 0]
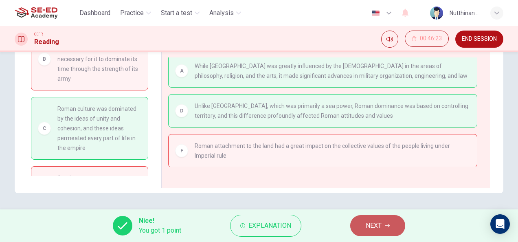
click at [381, 227] on span "NEXT" at bounding box center [374, 225] width 16 height 11
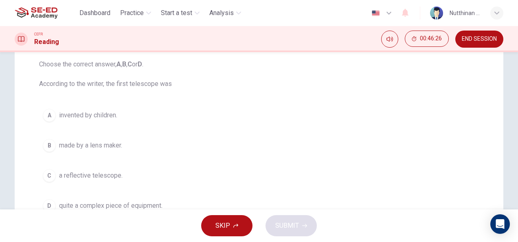
scroll to position [0, 0]
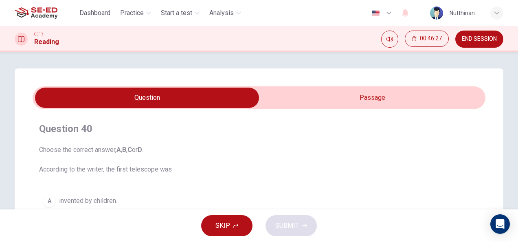
click at [348, 94] on input "checkbox" at bounding box center [147, 98] width 680 height 20
checkbox input "true"
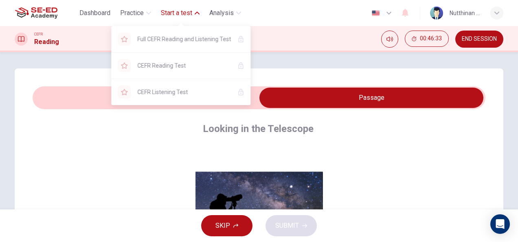
click at [195, 15] on button "Start a test" at bounding box center [180, 13] width 45 height 15
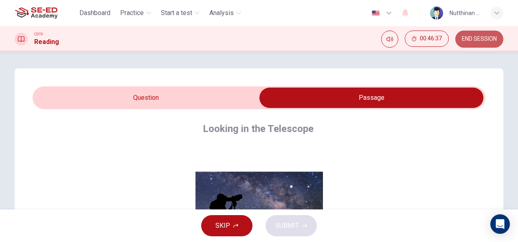
click at [477, 44] on button "END SESSION" at bounding box center [480, 39] width 48 height 17
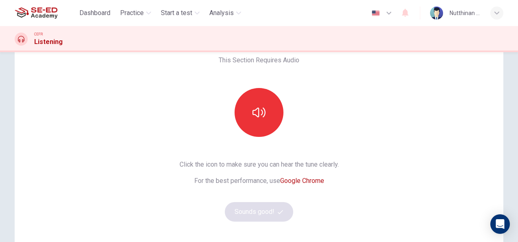
scroll to position [51, 0]
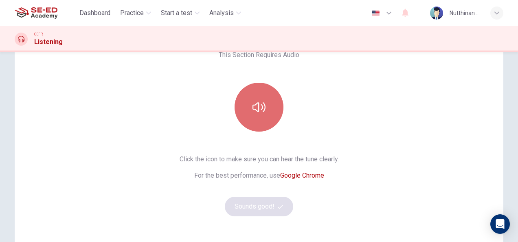
click at [252, 128] on button "button" at bounding box center [259, 107] width 49 height 49
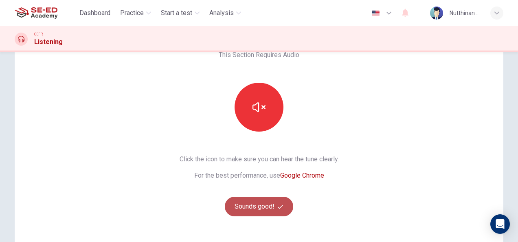
click at [261, 209] on button "Sounds good!" at bounding box center [259, 207] width 68 height 20
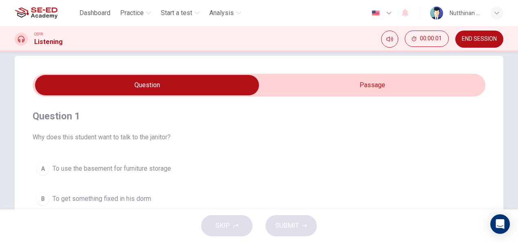
scroll to position [7, 0]
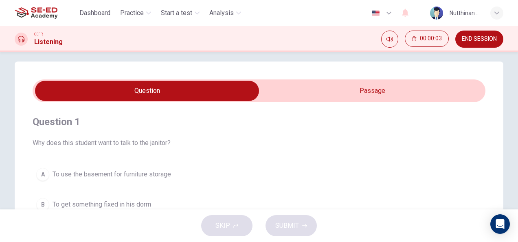
click at [290, 96] on input "checkbox" at bounding box center [147, 91] width 680 height 20
checkbox input "true"
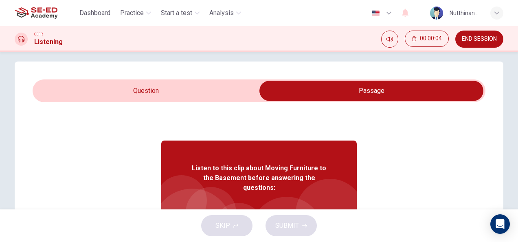
scroll to position [46, 0]
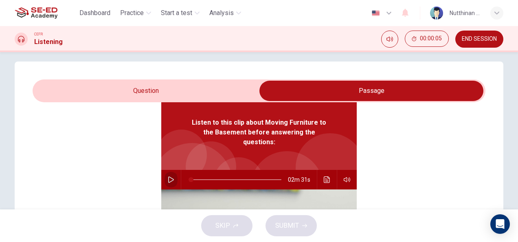
click at [168, 176] on icon "button" at bounding box center [171, 179] width 7 height 7
type input "1"
type input "10"
click at [217, 84] on input "checkbox" at bounding box center [372, 91] width 680 height 20
checkbox input "false"
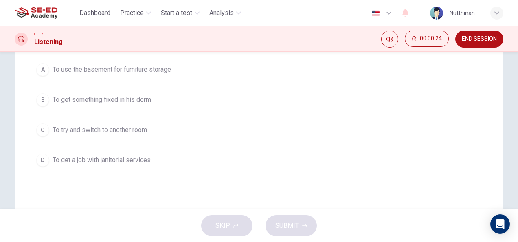
scroll to position [112, 0]
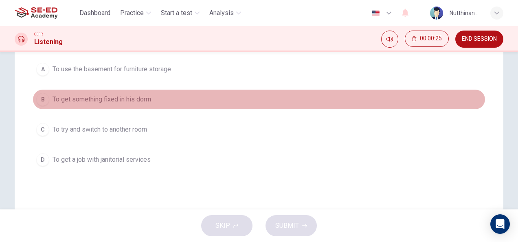
click at [134, 95] on span "To get something fixed in his dorm" at bounding box center [102, 100] width 99 height 10
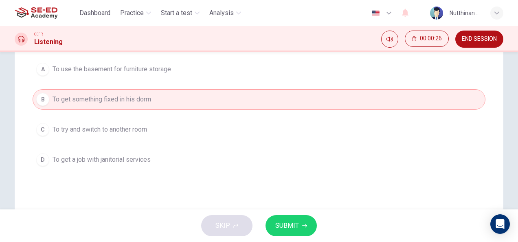
click at [123, 131] on span "To try and switch to another room" at bounding box center [100, 130] width 95 height 10
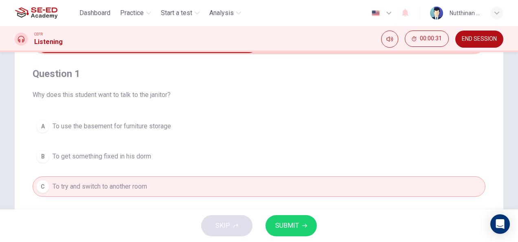
scroll to position [84, 0]
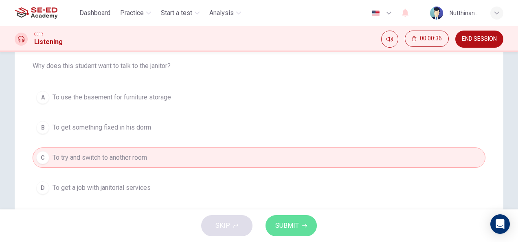
click at [280, 220] on span "SUBMIT" at bounding box center [287, 225] width 24 height 11
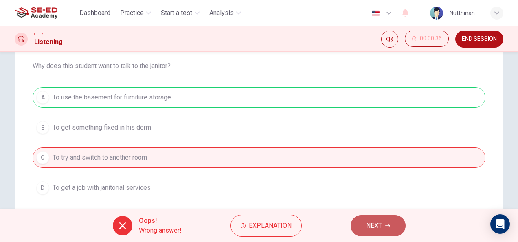
click at [365, 226] on button "NEXT" at bounding box center [378, 225] width 55 height 21
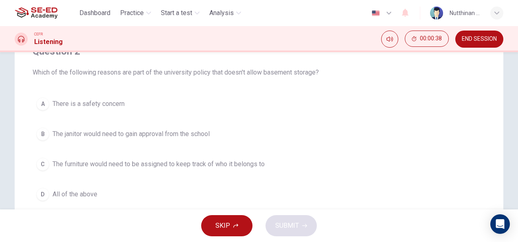
scroll to position [78, 0]
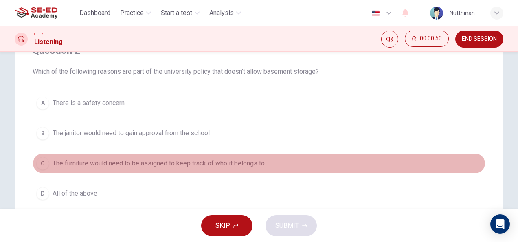
click at [203, 168] on button "C The furniture would need to be assigned to keep track of who it belongs to" at bounding box center [259, 163] width 453 height 20
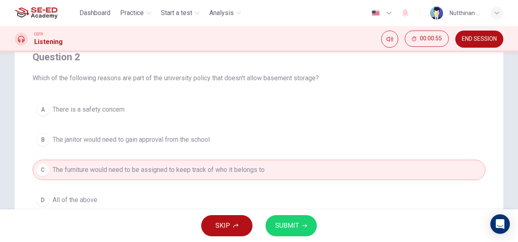
scroll to position [90, 0]
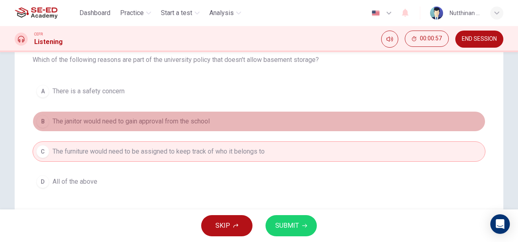
click at [176, 115] on button "B The janitor would need to gain approval from the school" at bounding box center [259, 121] width 453 height 20
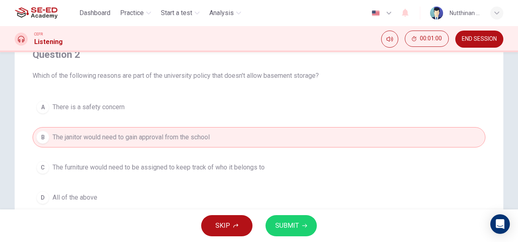
scroll to position [74, 0]
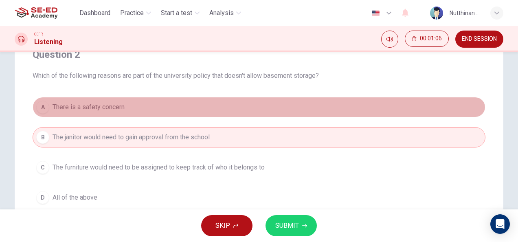
click at [196, 108] on button "A There is a safety concern" at bounding box center [259, 107] width 453 height 20
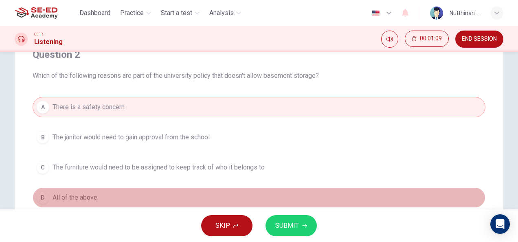
click at [93, 201] on button "D All of the above" at bounding box center [259, 197] width 453 height 20
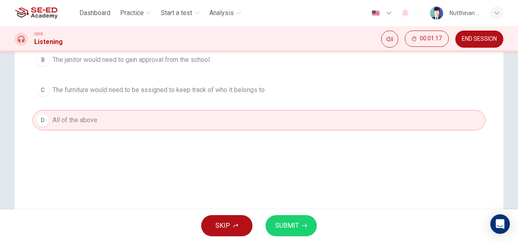
scroll to position [0, 0]
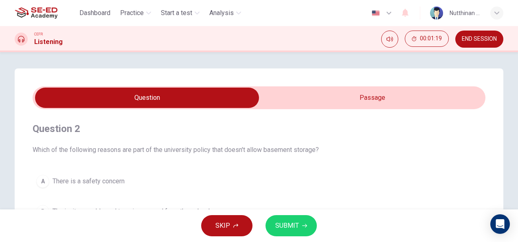
type input "52"
click at [317, 95] on input "checkbox" at bounding box center [147, 98] width 680 height 20
checkbox input "true"
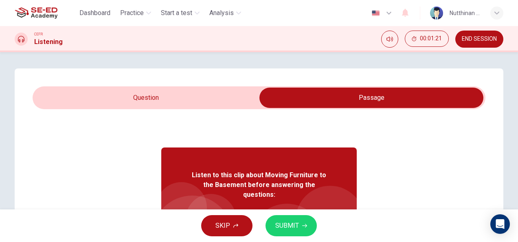
scroll to position [46, 0]
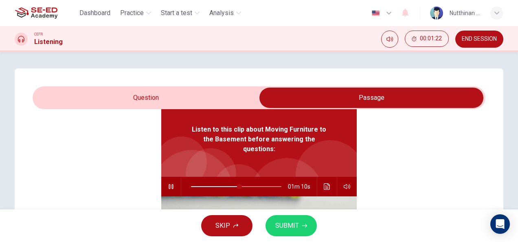
type input "54"
click at [182, 96] on input "checkbox" at bounding box center [372, 98] width 680 height 20
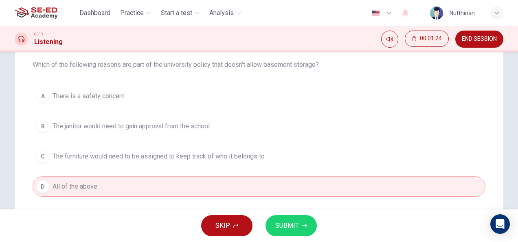
scroll to position [86, 0]
click at [272, 218] on button "SUBMIT" at bounding box center [291, 225] width 51 height 21
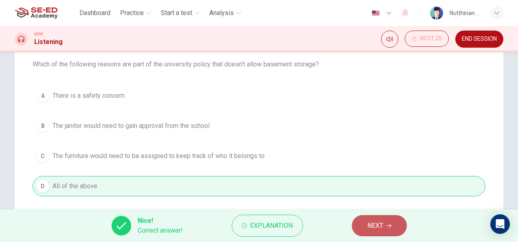
click at [355, 228] on button "NEXT" at bounding box center [379, 225] width 55 height 21
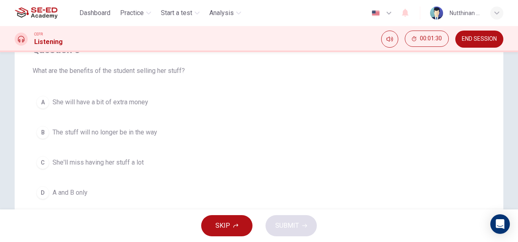
scroll to position [79, 0]
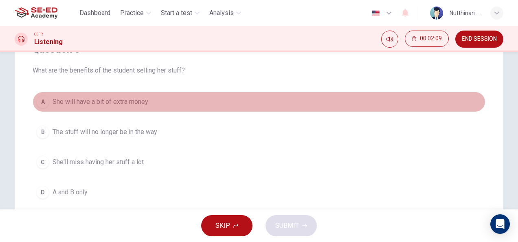
click at [127, 95] on button "A She will have a bit of extra money" at bounding box center [259, 102] width 453 height 20
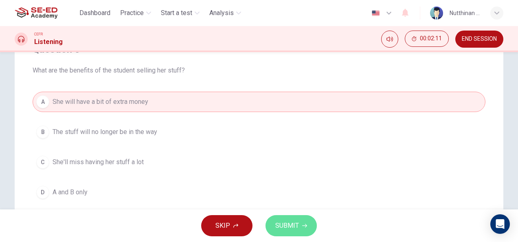
click at [292, 221] on span "SUBMIT" at bounding box center [287, 225] width 24 height 11
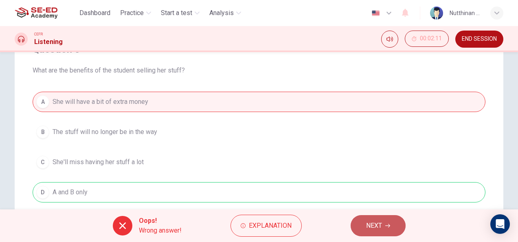
click at [388, 231] on button "NEXT" at bounding box center [378, 225] width 55 height 21
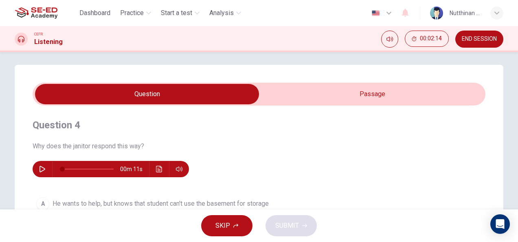
scroll to position [0, 0]
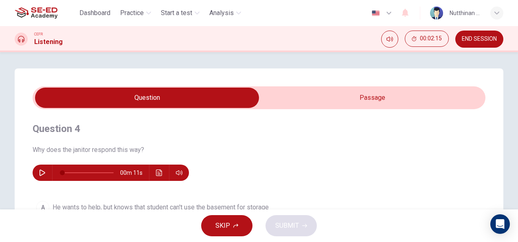
click at [350, 98] on input "checkbox" at bounding box center [147, 98] width 680 height 20
checkbox input "true"
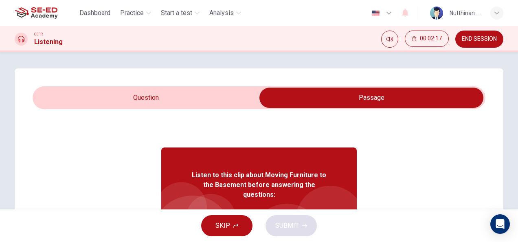
scroll to position [46, 0]
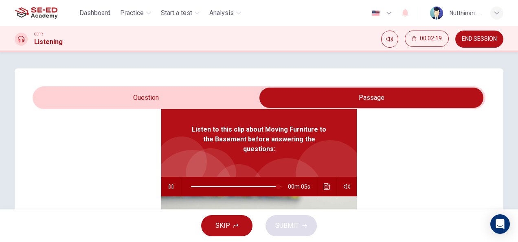
type input "97"
click at [173, 107] on input "checkbox" at bounding box center [372, 98] width 680 height 20
checkbox input "false"
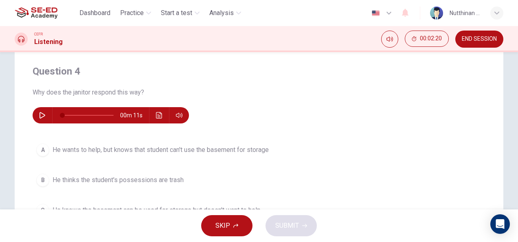
scroll to position [58, 0]
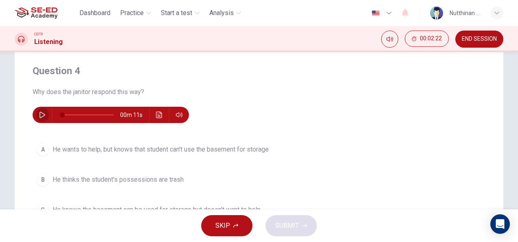
click at [39, 117] on icon "button" at bounding box center [42, 115] width 7 height 7
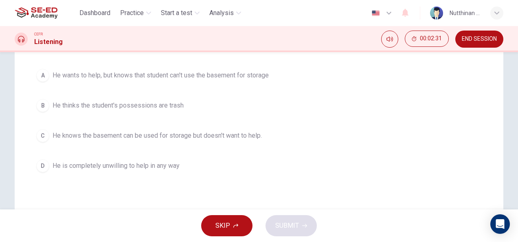
scroll to position [96, 0]
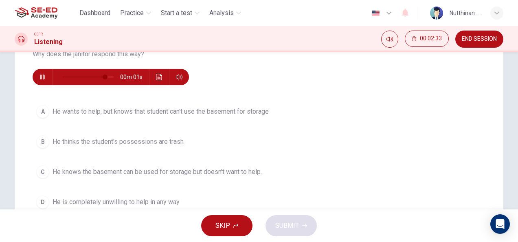
click at [147, 109] on span "He wants to help, but knows that student can't use the basement for storage" at bounding box center [161, 112] width 216 height 10
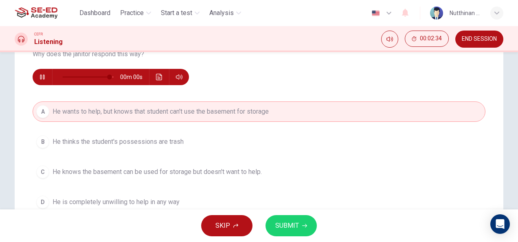
type input "0"
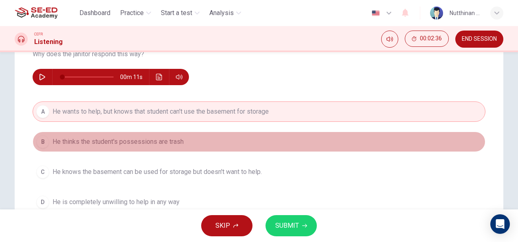
click at [156, 145] on span "He thinks the student's possessions are trash" at bounding box center [118, 142] width 131 height 10
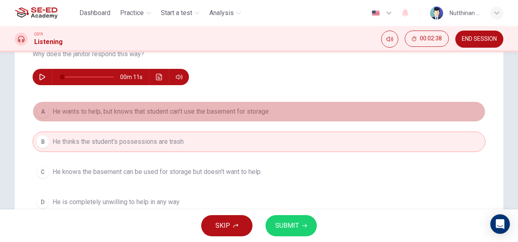
click at [181, 108] on span "He wants to help, but knows that student can't use the basement for storage" at bounding box center [161, 112] width 216 height 10
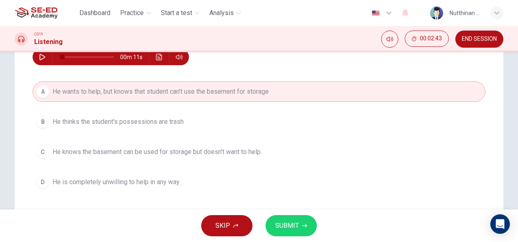
scroll to position [115, 0]
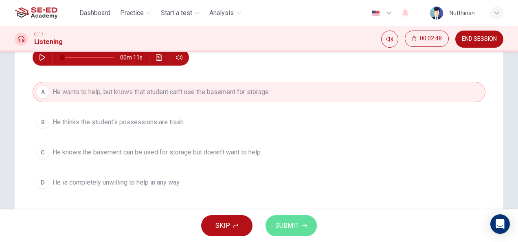
click at [286, 222] on span "SUBMIT" at bounding box center [287, 225] width 24 height 11
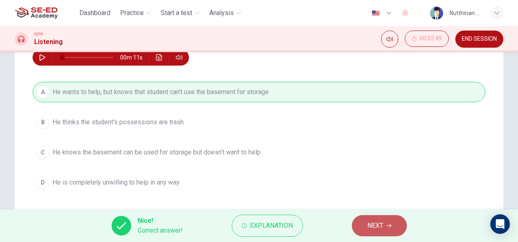
click at [383, 222] on span "NEXT" at bounding box center [376, 225] width 16 height 11
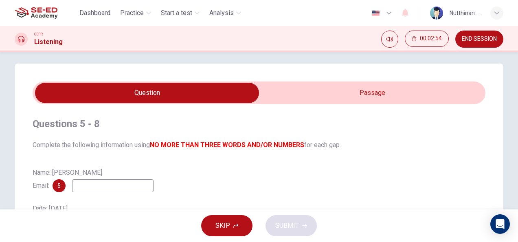
scroll to position [0, 0]
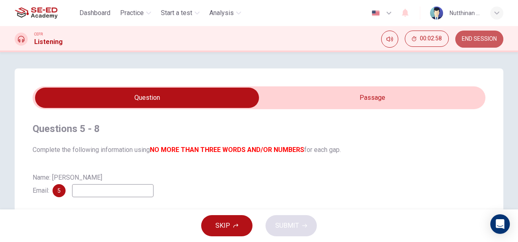
click at [468, 46] on button "END SESSION" at bounding box center [480, 39] width 48 height 17
